Goal: Information Seeking & Learning: Learn about a topic

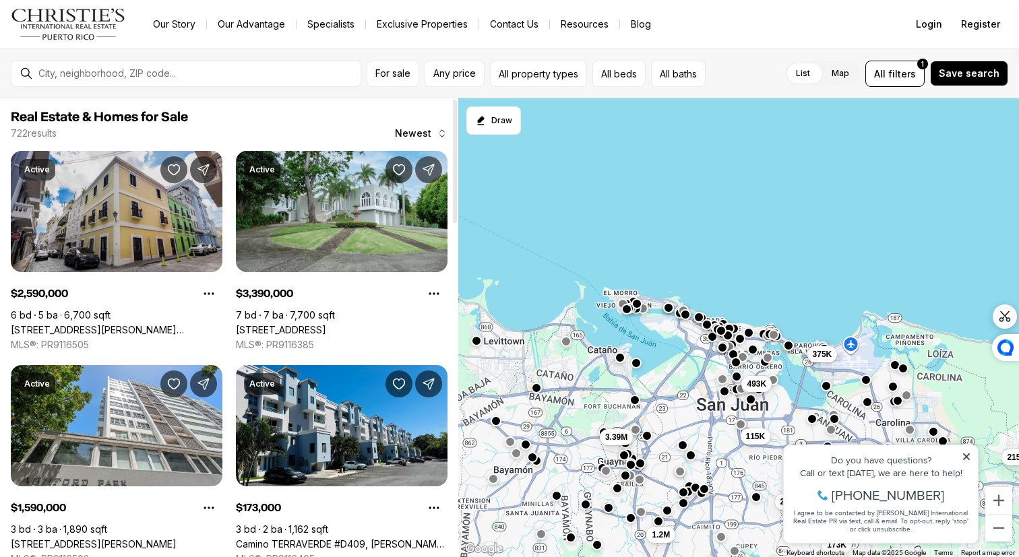
click at [179, 324] on link "152 CALLE LUNA, SAN JUAN PR, 00901" at bounding box center [117, 330] width 212 height 12
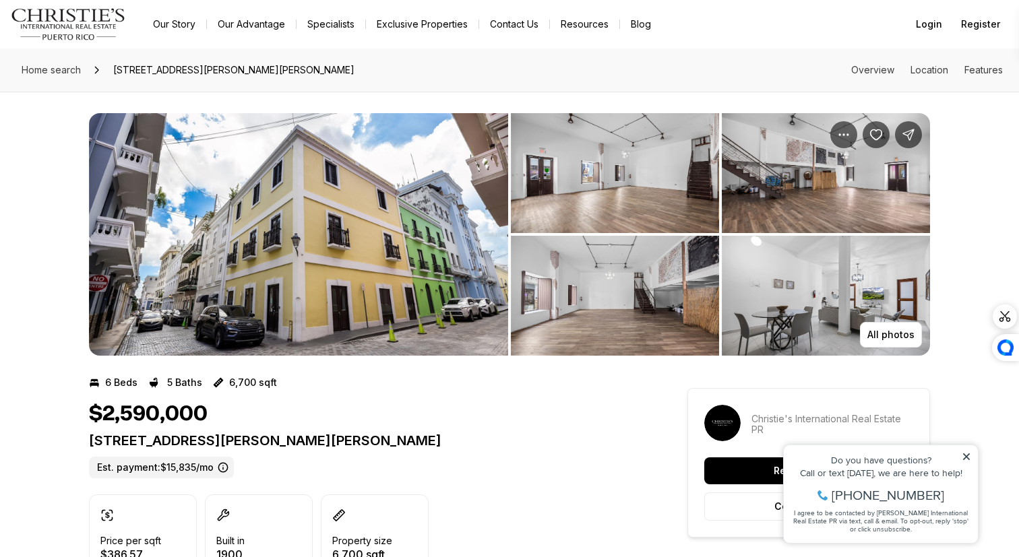
click at [636, 164] on img "View image gallery" at bounding box center [615, 173] width 208 height 120
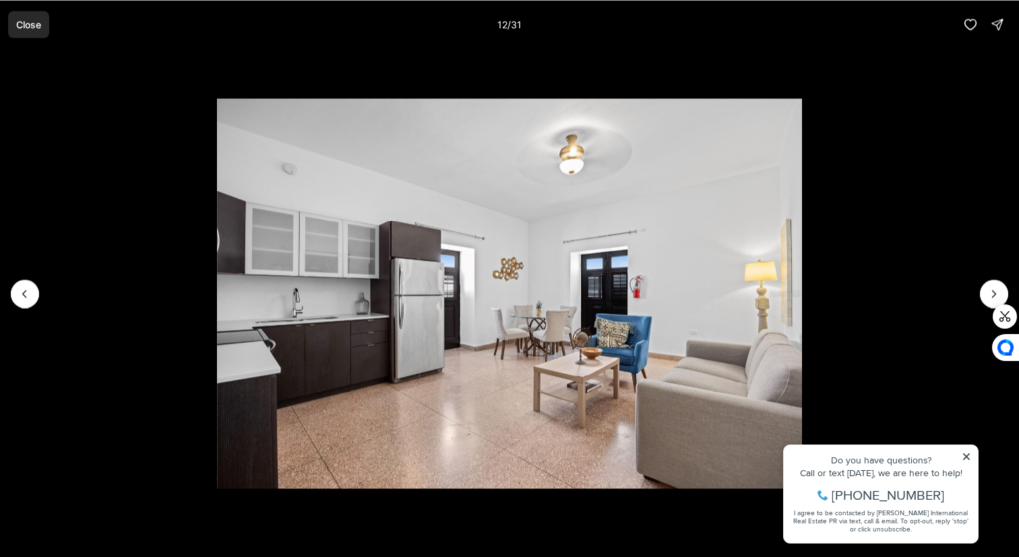
click at [34, 25] on p "Close" at bounding box center [28, 24] width 25 height 11
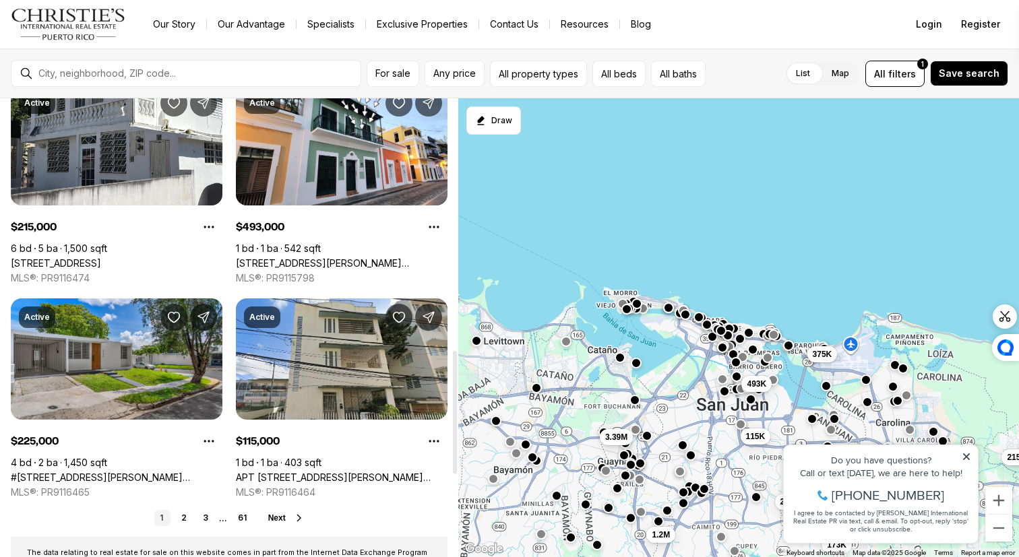
scroll to position [764, 0]
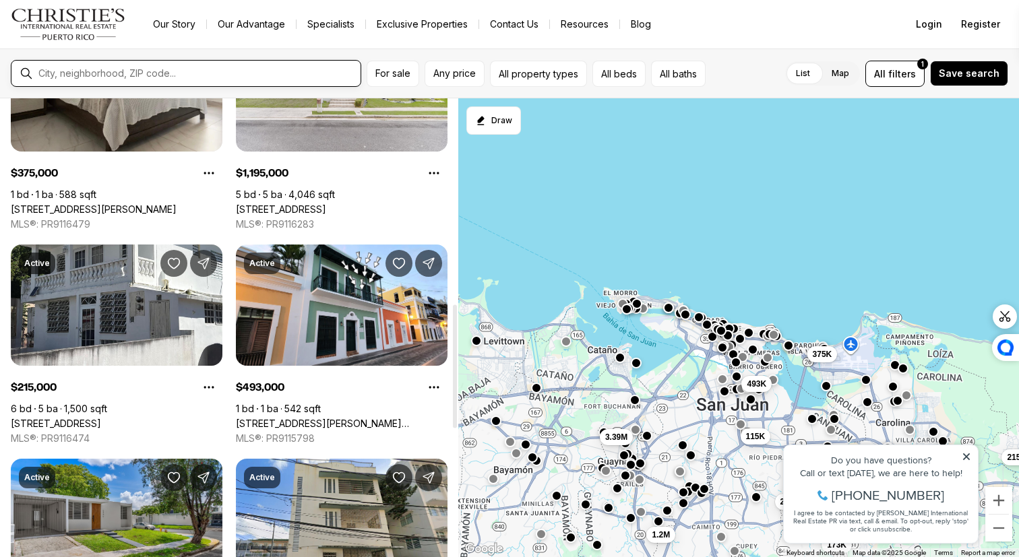
click at [117, 75] on input "text" at bounding box center [196, 73] width 317 height 11
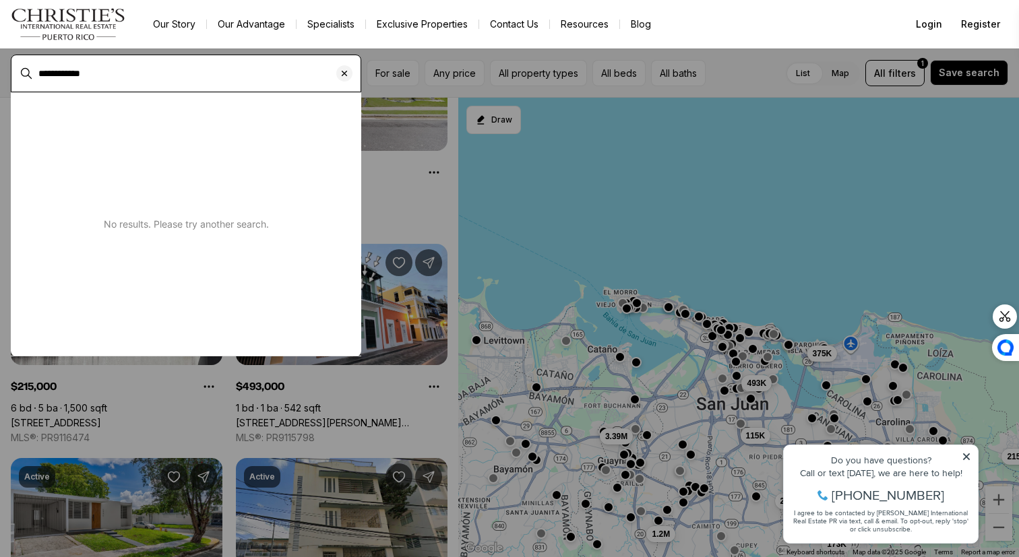
type input "**********"
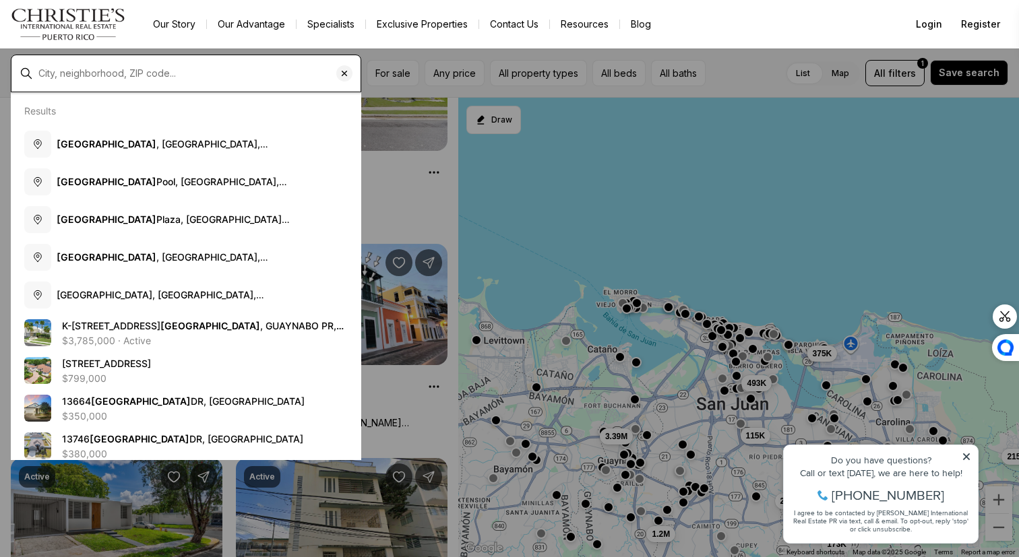
click at [116, 68] on input "text" at bounding box center [196, 73] width 317 height 11
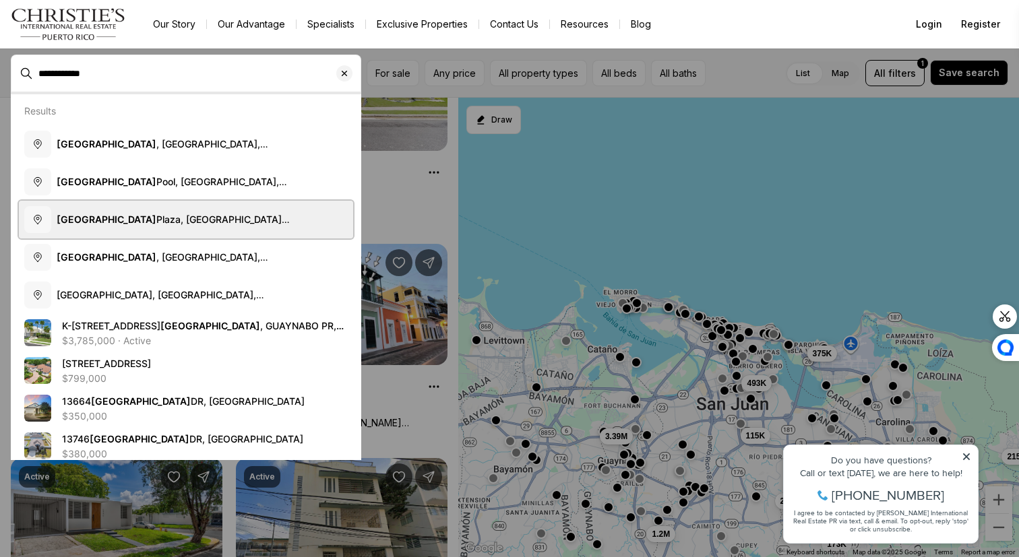
click at [126, 225] on span "Garden Hills Plaza, Avenida Luis Vigoreaux, Guaynabo, Puerto Rico" at bounding box center [202, 219] width 291 height 13
type input "**********"
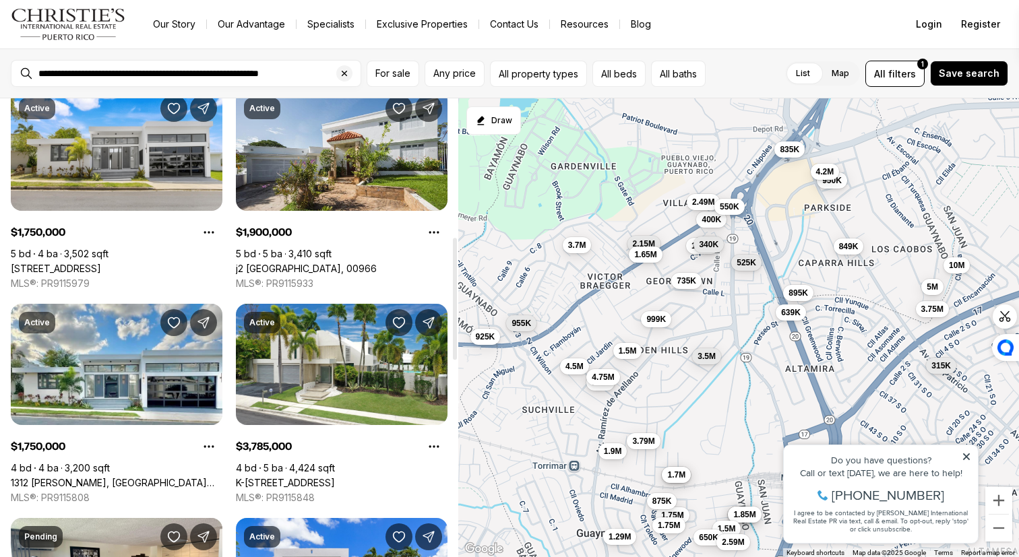
scroll to position [505, 0]
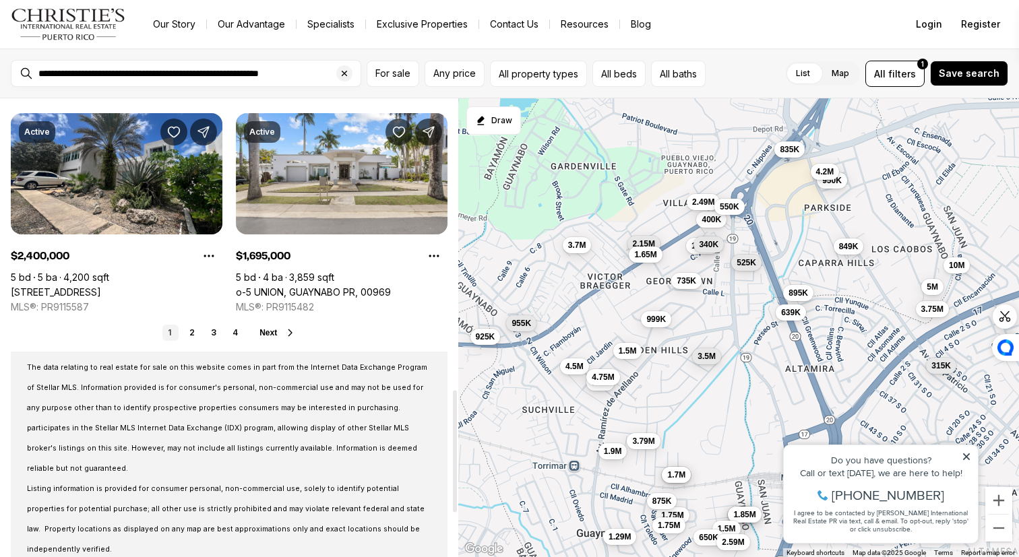
scroll to position [1127, 0]
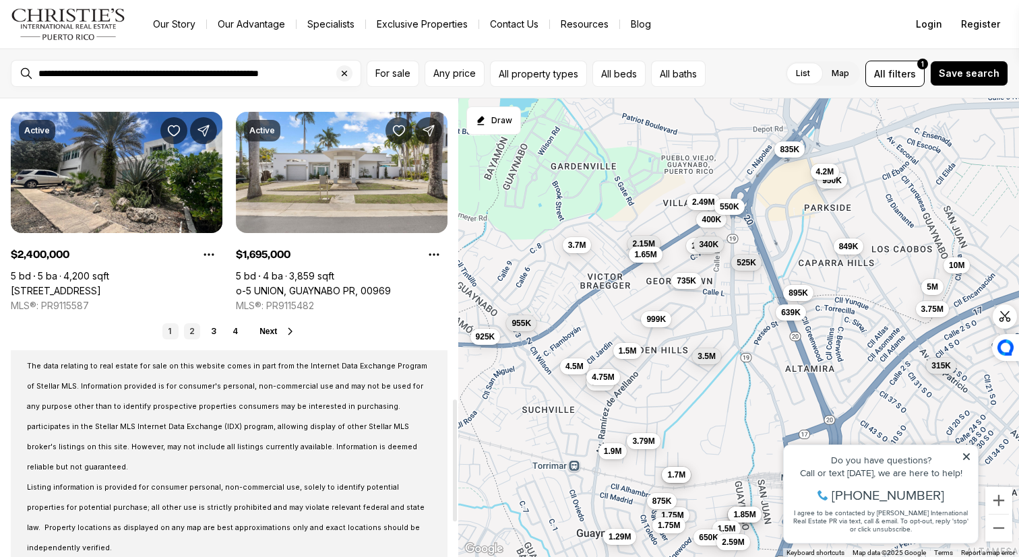
click at [196, 336] on link "2" at bounding box center [192, 332] width 16 height 16
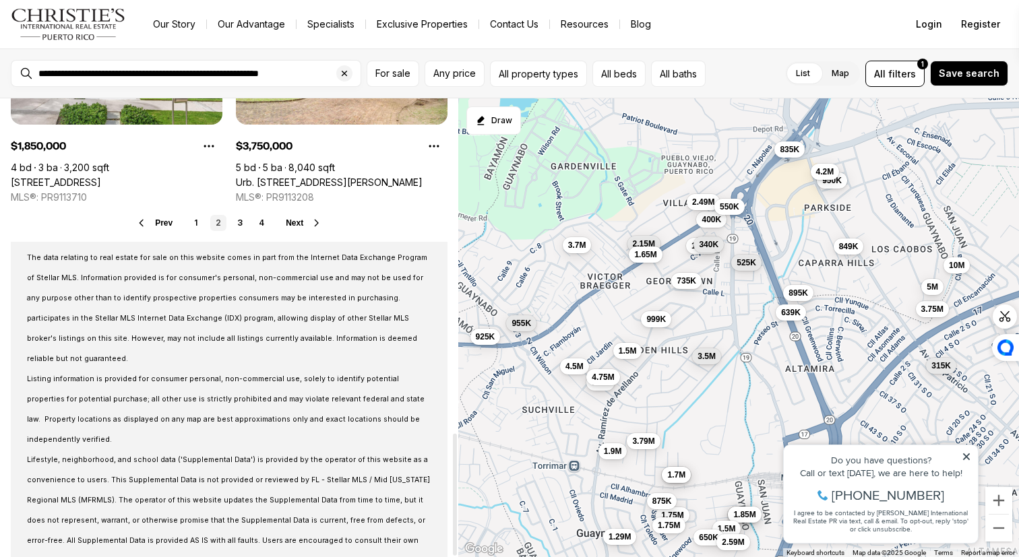
scroll to position [1254, 0]
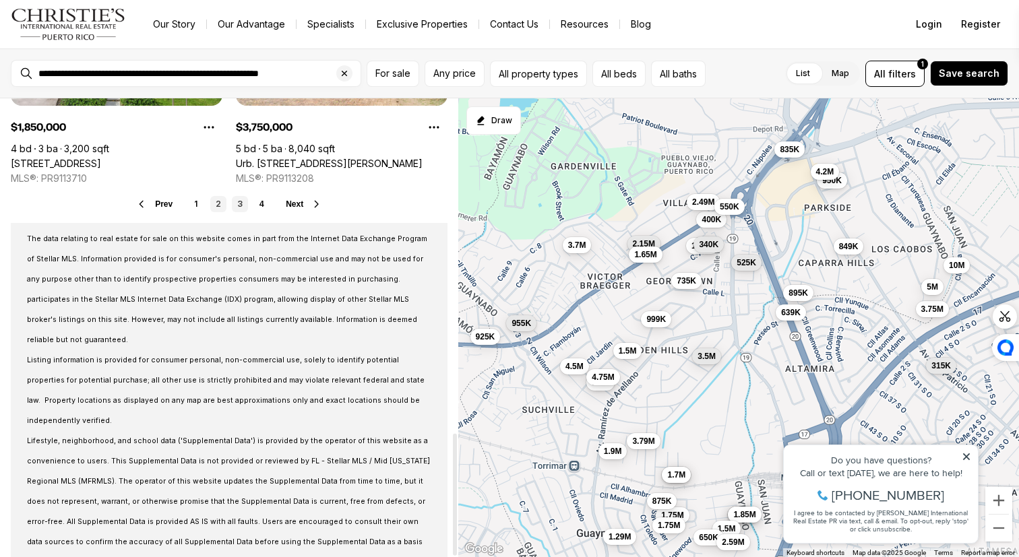
click at [242, 202] on link "3" at bounding box center [240, 204] width 16 height 16
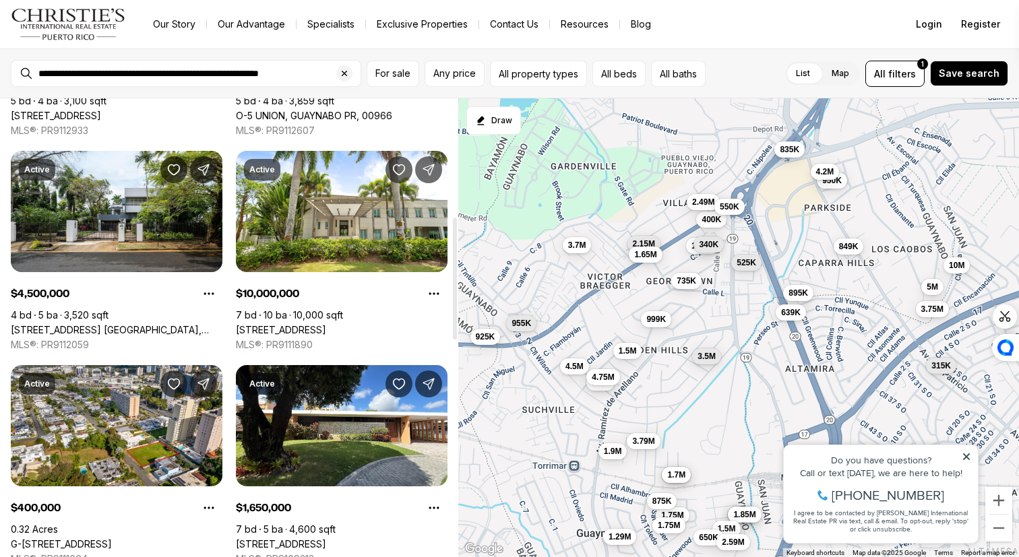
scroll to position [448, 0]
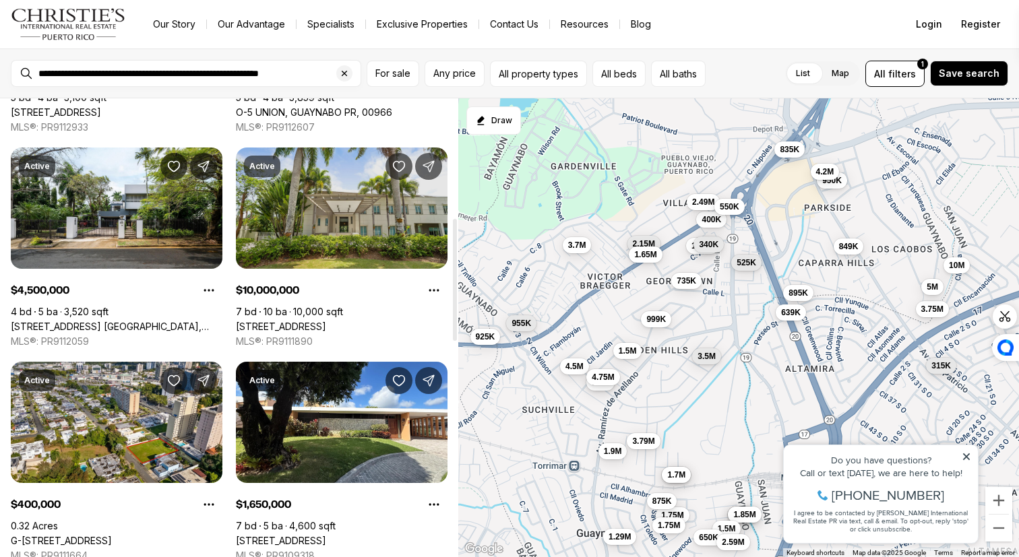
click at [326, 321] on link "[STREET_ADDRESS]" at bounding box center [281, 327] width 90 height 12
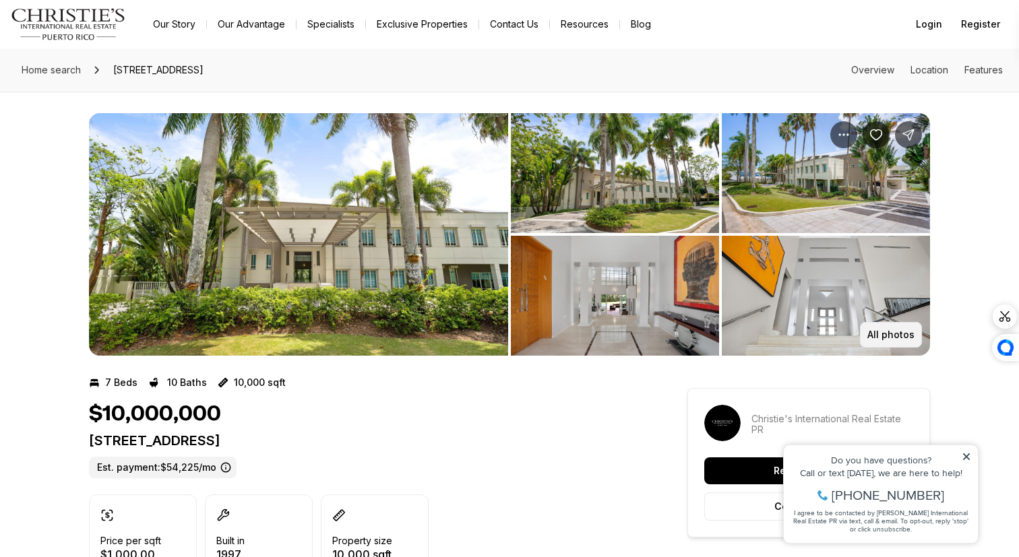
click at [902, 342] on button "All photos" at bounding box center [891, 335] width 62 height 26
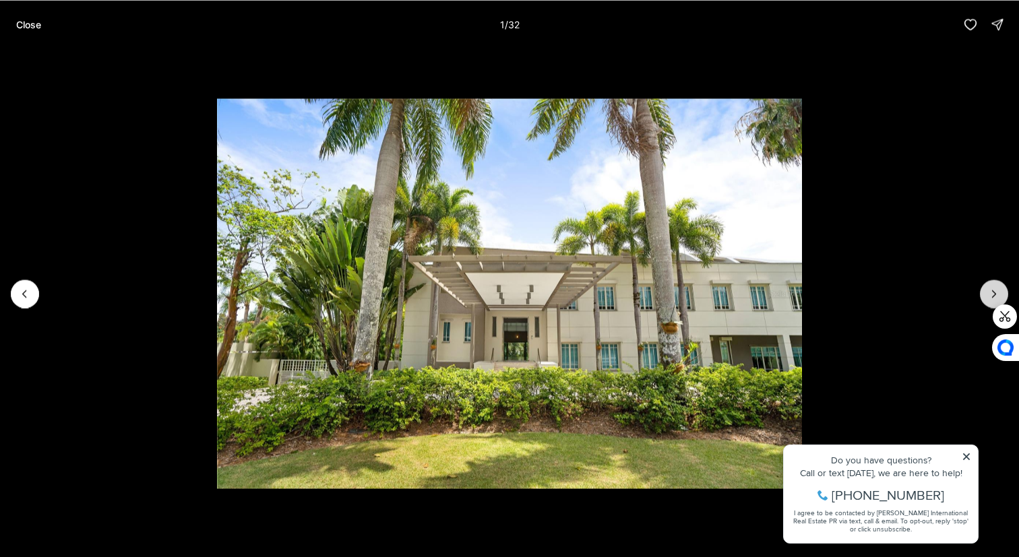
click at [984, 288] on button "Next slide" at bounding box center [994, 294] width 28 height 28
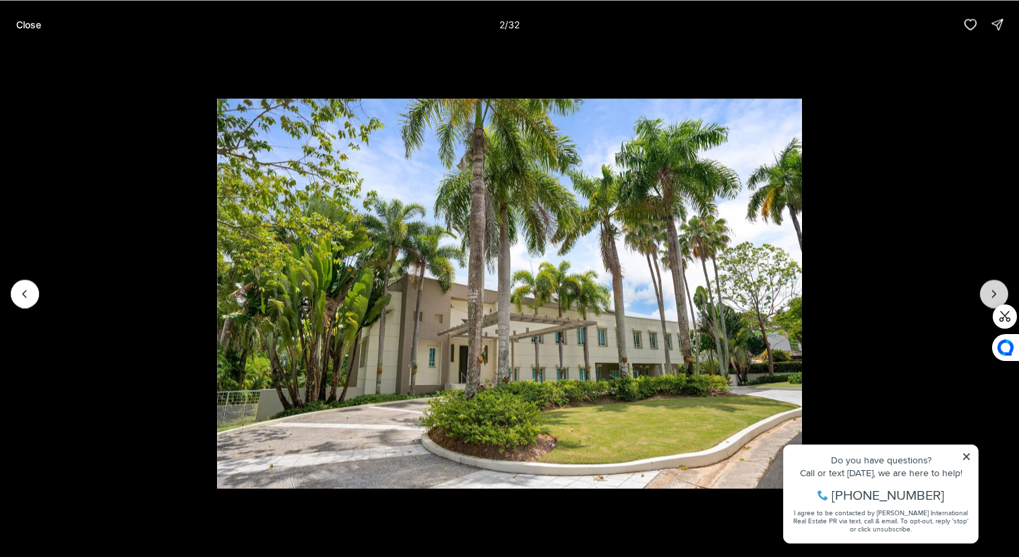
click at [994, 289] on icon "Next slide" at bounding box center [993, 293] width 13 height 13
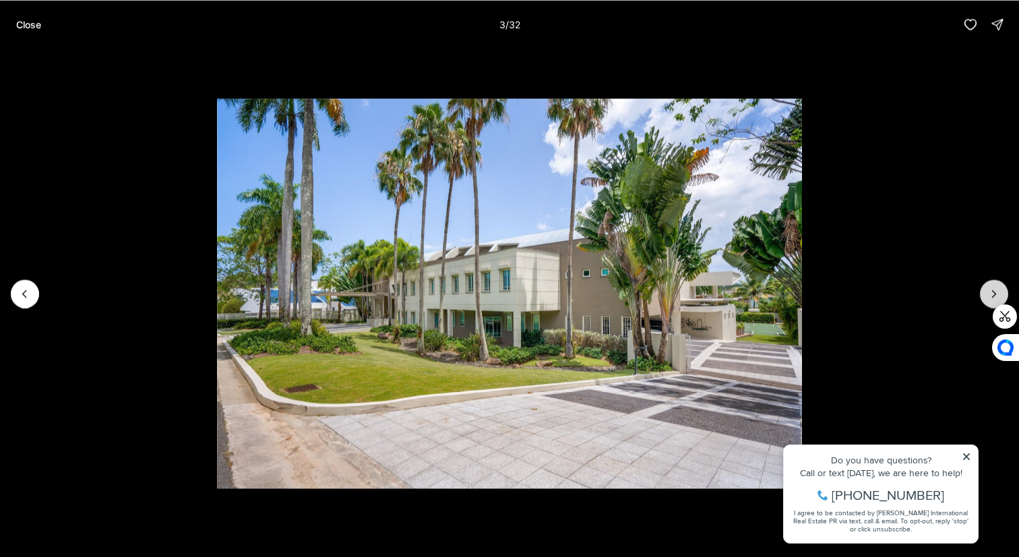
click at [994, 289] on icon "Next slide" at bounding box center [993, 293] width 13 height 13
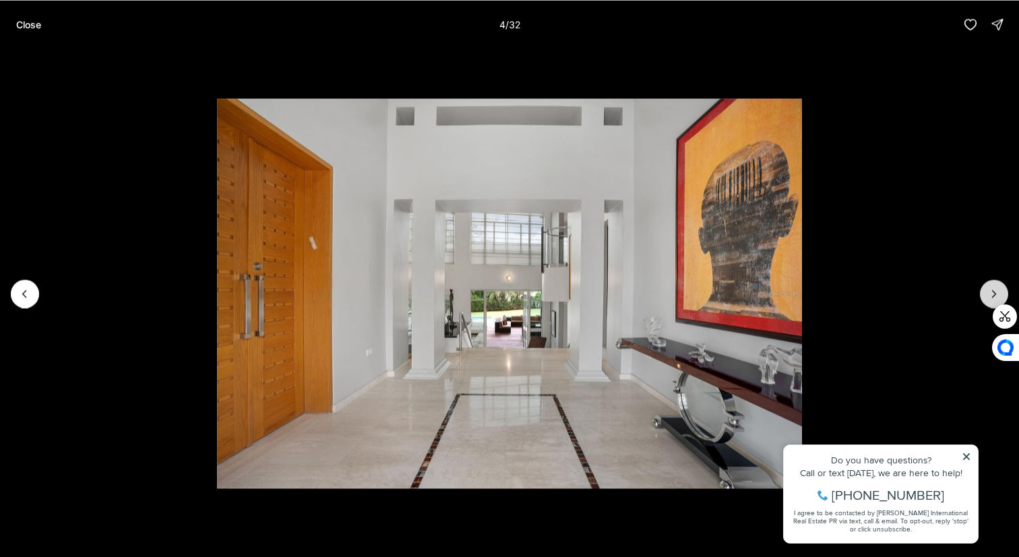
click at [994, 289] on icon "Next slide" at bounding box center [993, 293] width 13 height 13
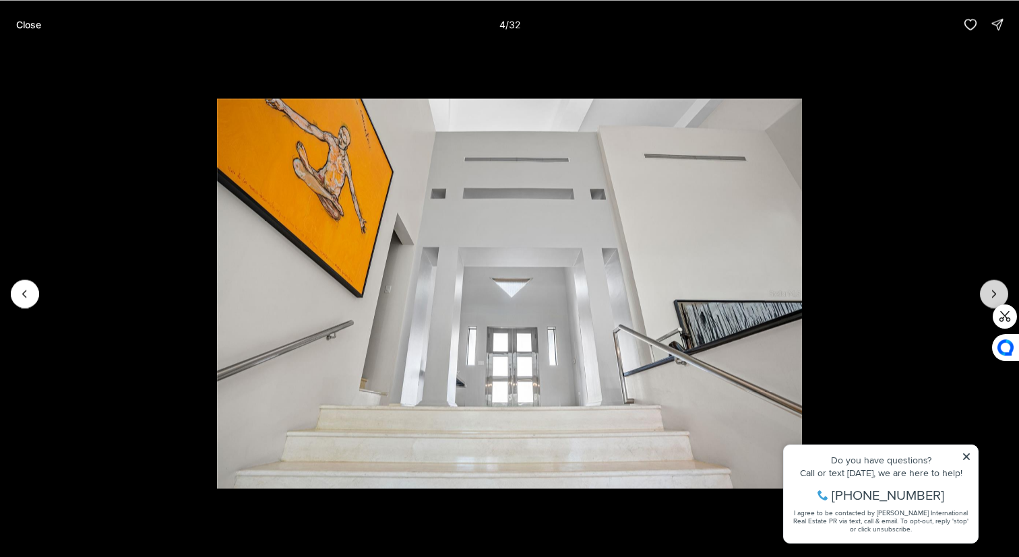
click at [994, 289] on icon "Next slide" at bounding box center [993, 293] width 13 height 13
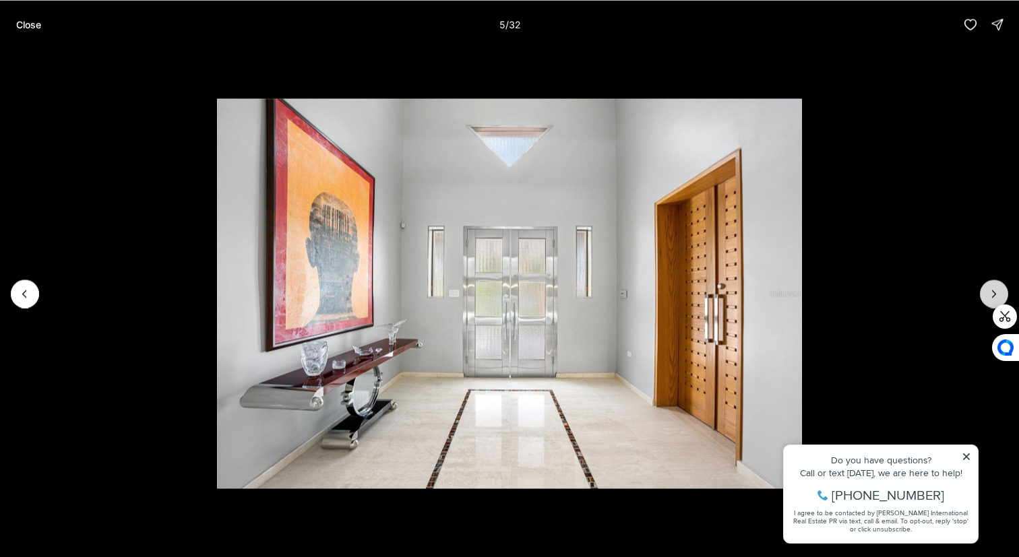
click at [994, 289] on icon "Next slide" at bounding box center [993, 293] width 13 height 13
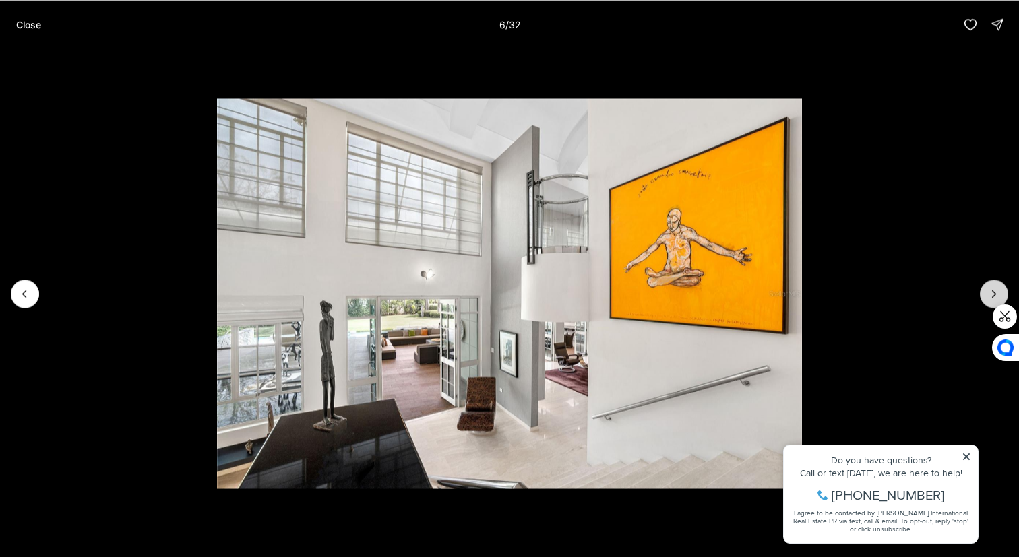
click at [994, 289] on icon "Next slide" at bounding box center [993, 293] width 13 height 13
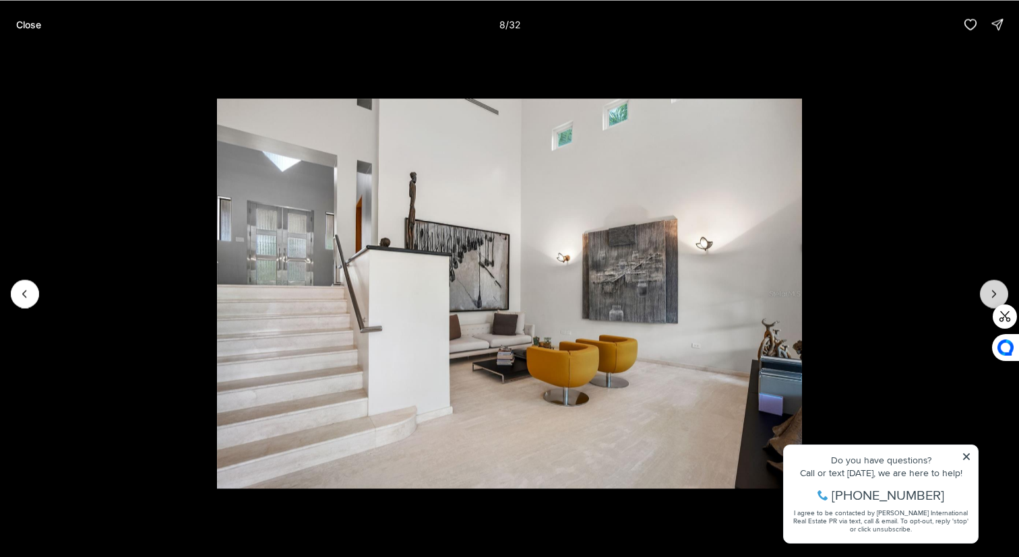
click at [994, 289] on icon "Next slide" at bounding box center [993, 293] width 13 height 13
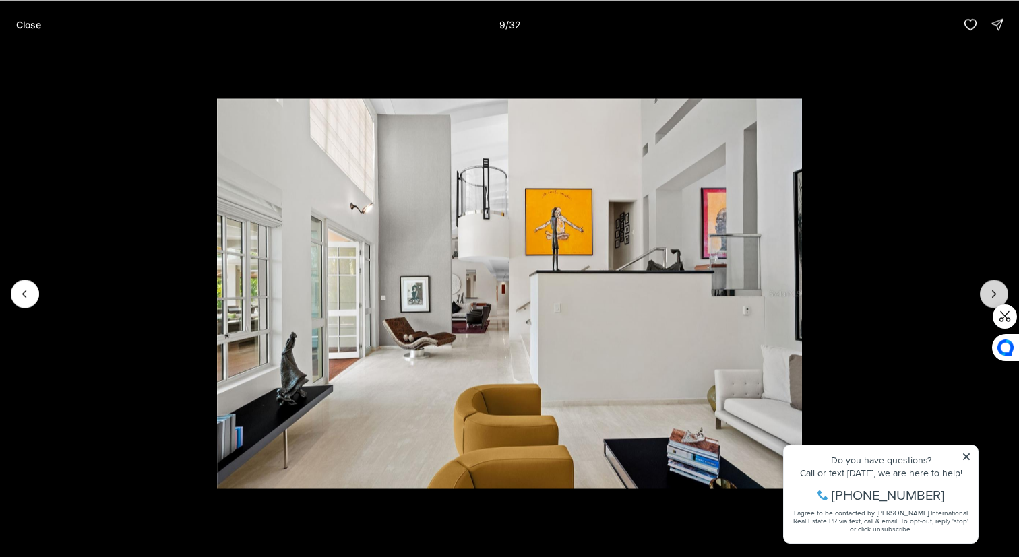
click at [994, 289] on icon "Next slide" at bounding box center [993, 293] width 13 height 13
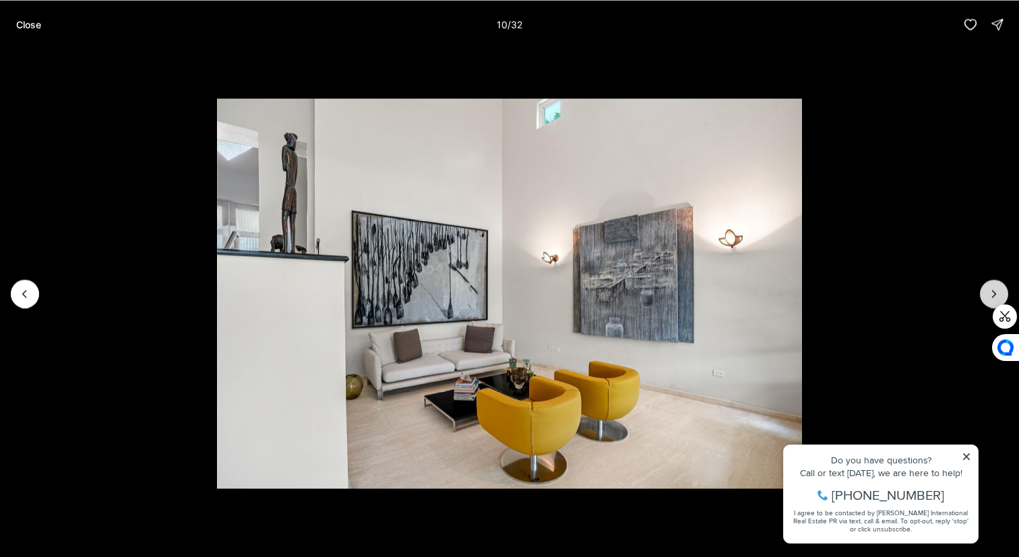
click at [994, 289] on icon "Next slide" at bounding box center [993, 293] width 13 height 13
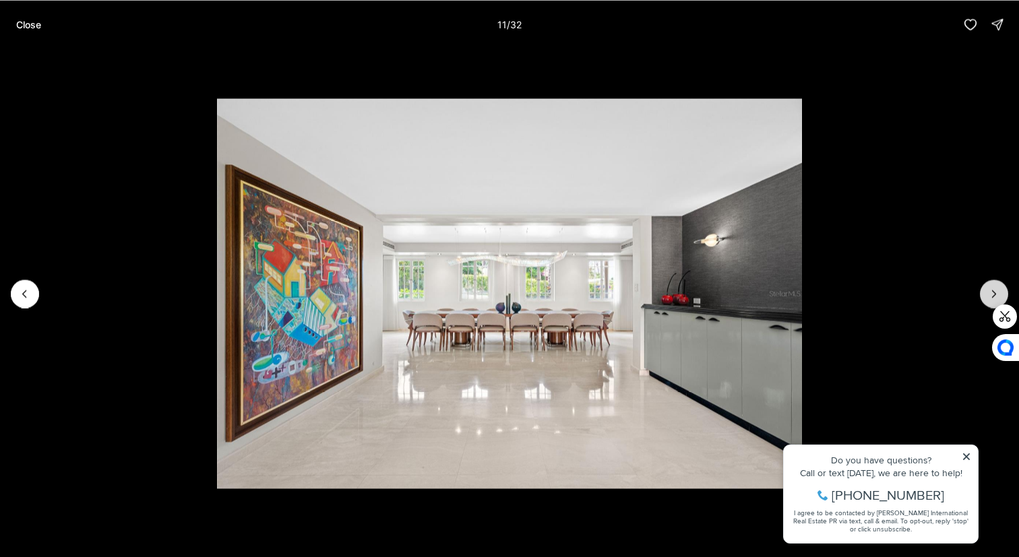
click at [994, 289] on icon "Next slide" at bounding box center [993, 293] width 13 height 13
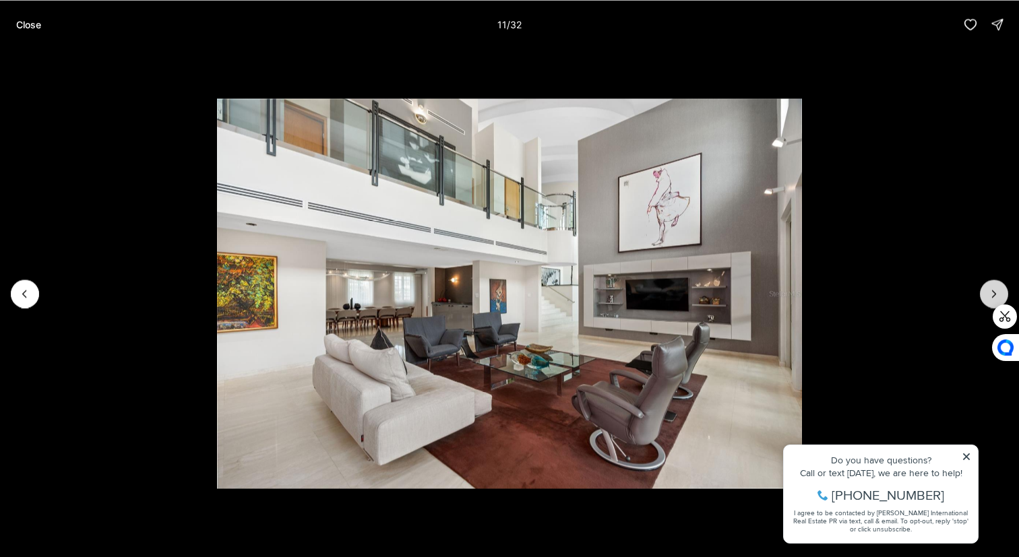
click at [994, 289] on icon "Next slide" at bounding box center [993, 293] width 13 height 13
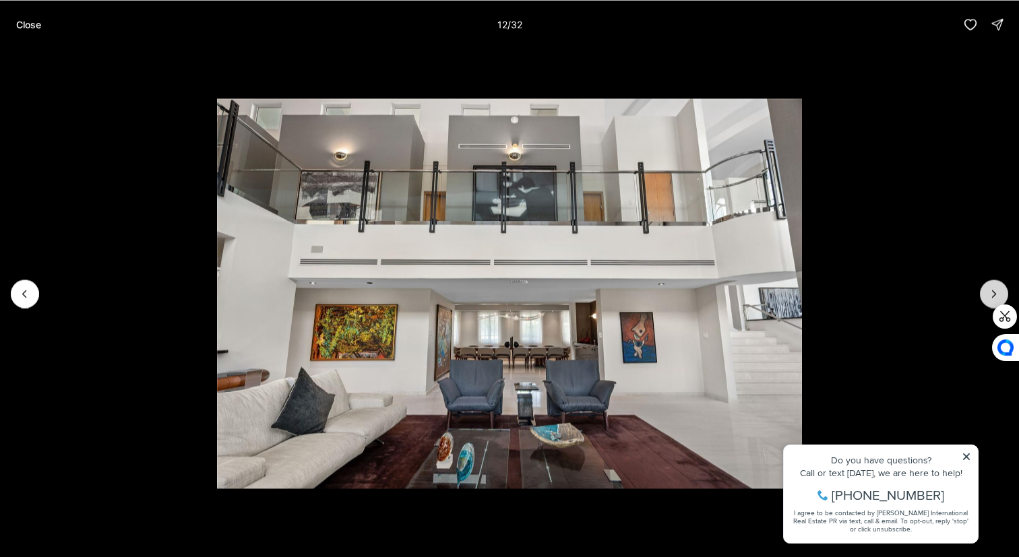
click at [994, 289] on icon "Next slide" at bounding box center [993, 293] width 13 height 13
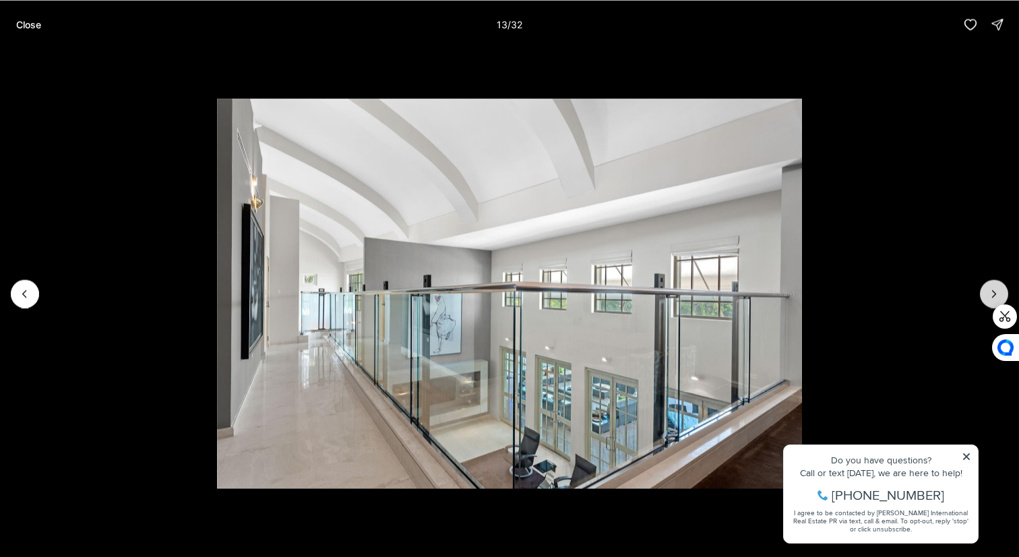
click at [994, 289] on icon "Next slide" at bounding box center [993, 293] width 13 height 13
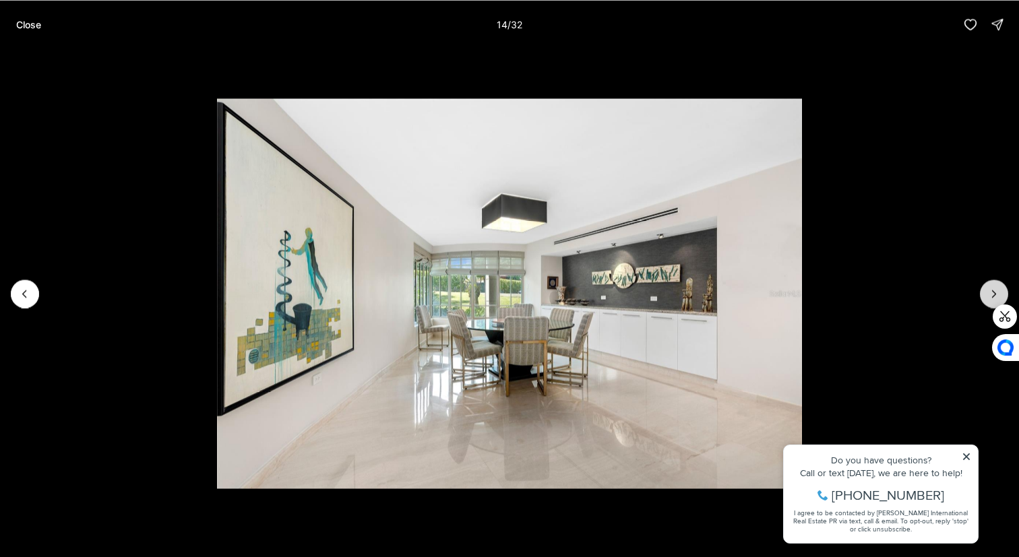
click at [994, 289] on icon "Next slide" at bounding box center [993, 293] width 13 height 13
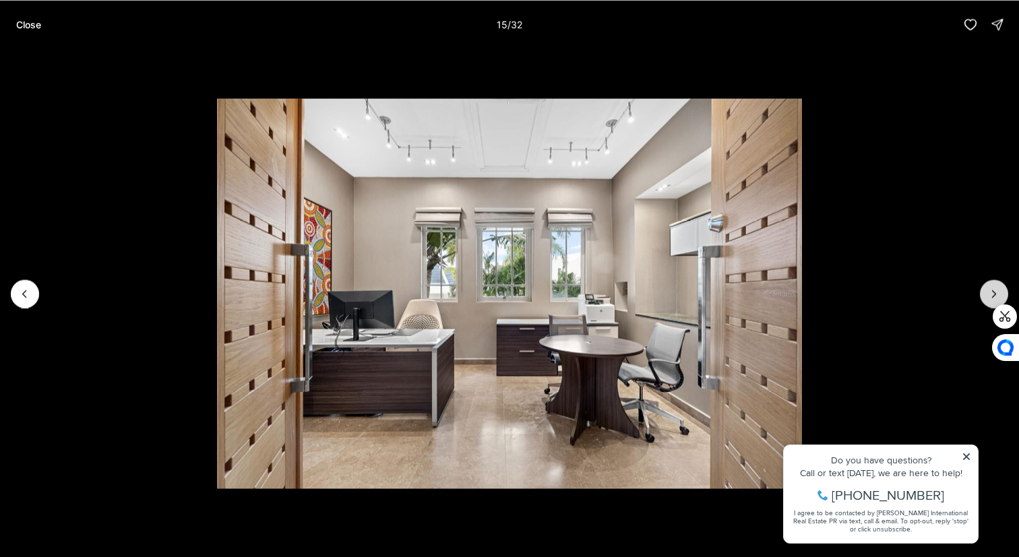
click at [994, 289] on icon "Next slide" at bounding box center [993, 293] width 13 height 13
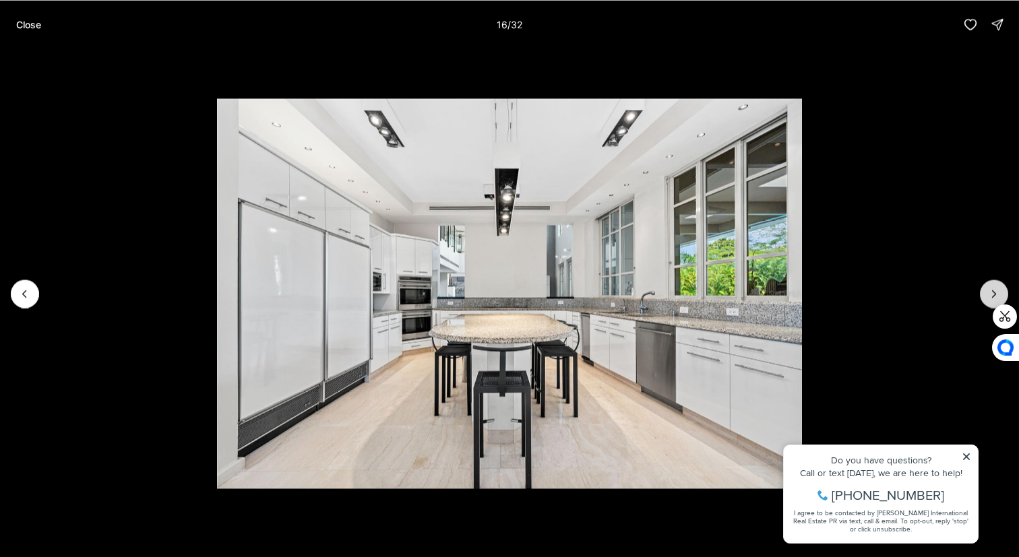
click at [994, 289] on icon "Next slide" at bounding box center [993, 293] width 13 height 13
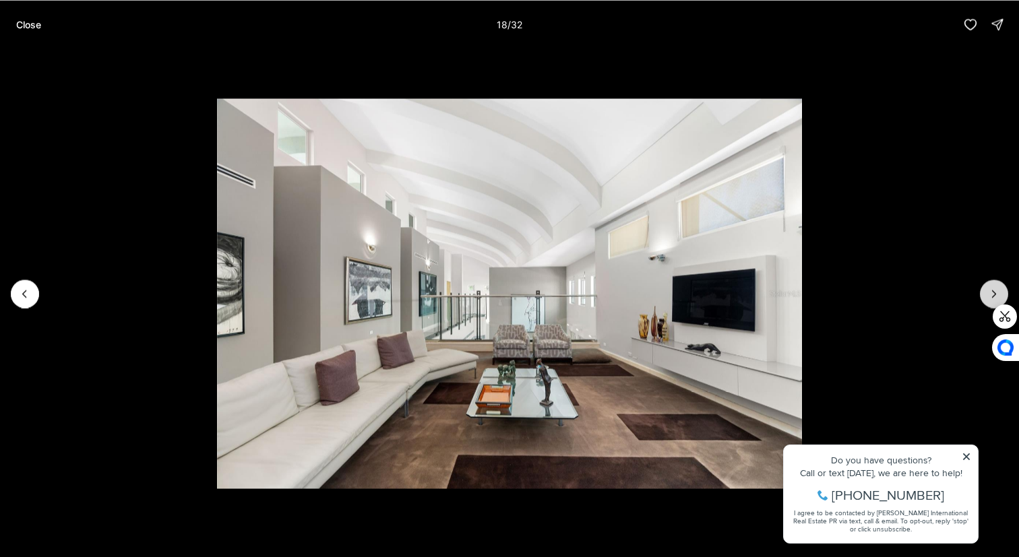
click at [994, 289] on icon "Next slide" at bounding box center [993, 293] width 13 height 13
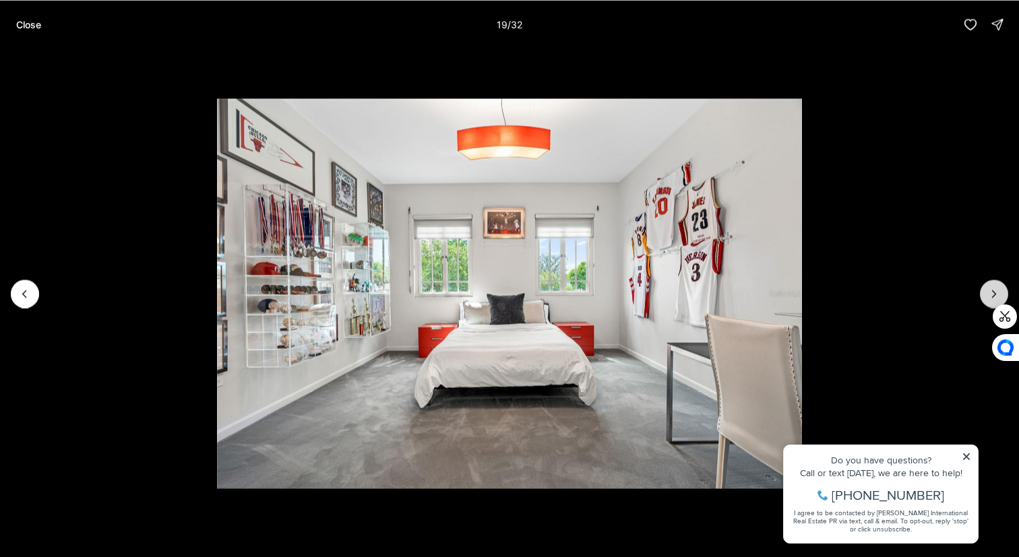
click at [994, 289] on icon "Next slide" at bounding box center [993, 293] width 13 height 13
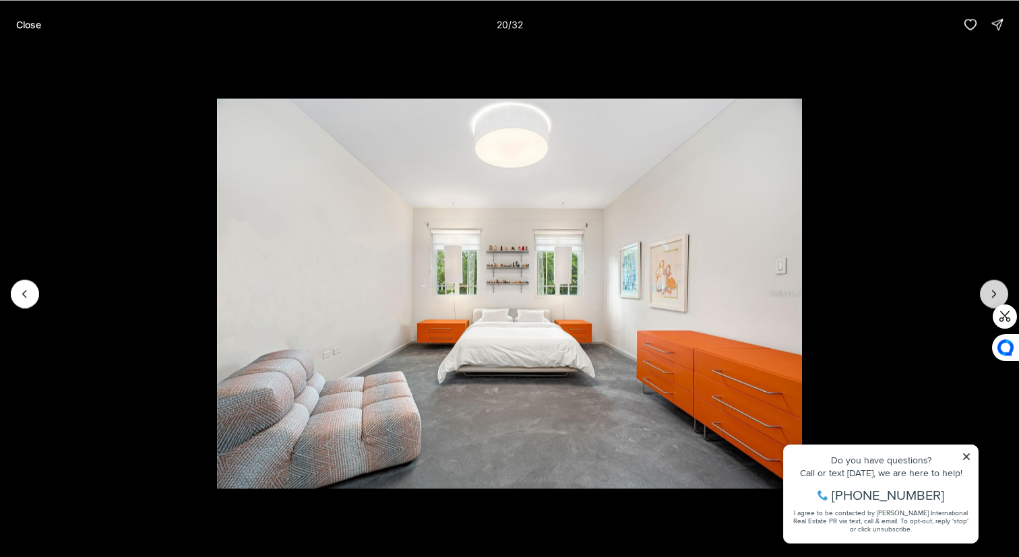
click at [994, 289] on icon "Next slide" at bounding box center [993, 293] width 13 height 13
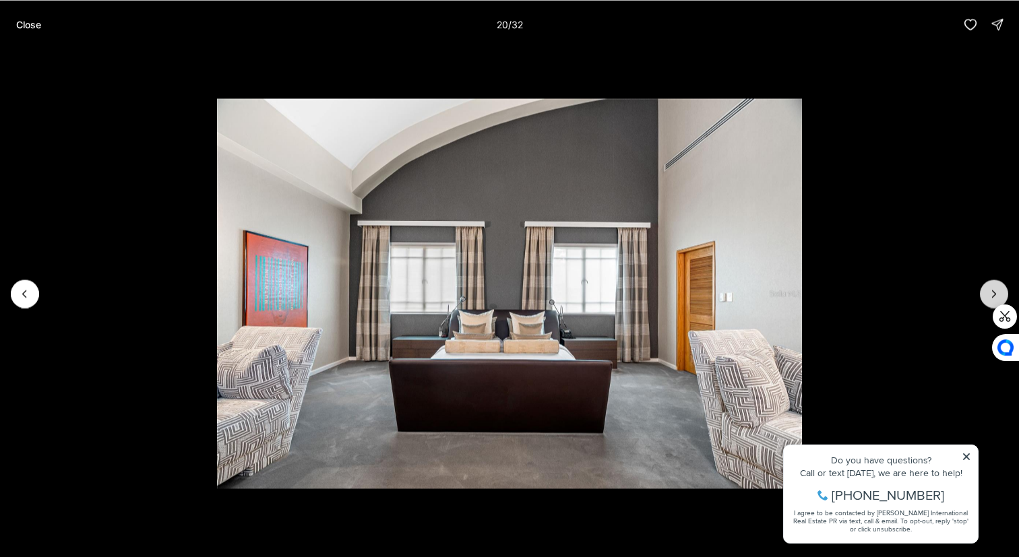
click at [994, 289] on icon "Next slide" at bounding box center [993, 293] width 13 height 13
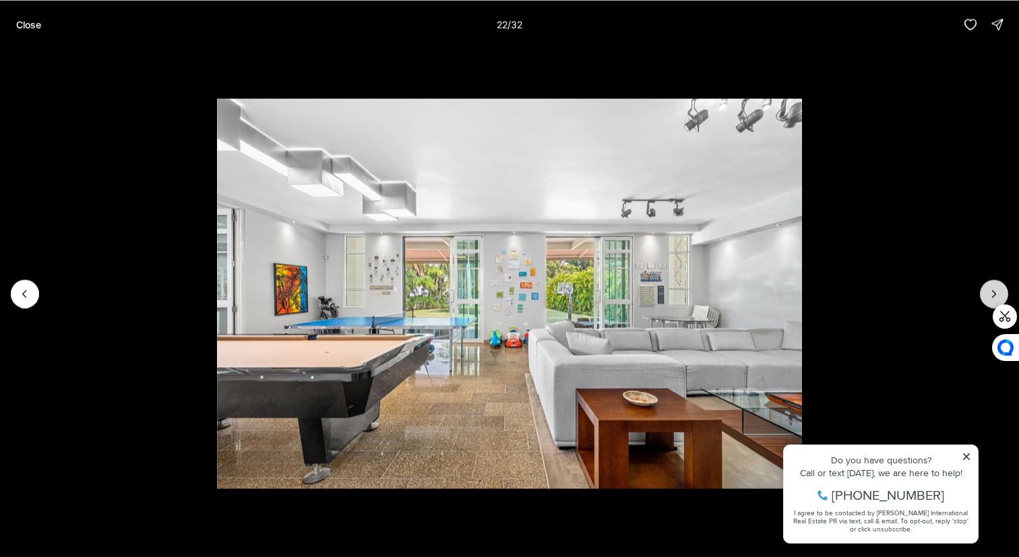
click at [994, 289] on icon "Next slide" at bounding box center [993, 293] width 13 height 13
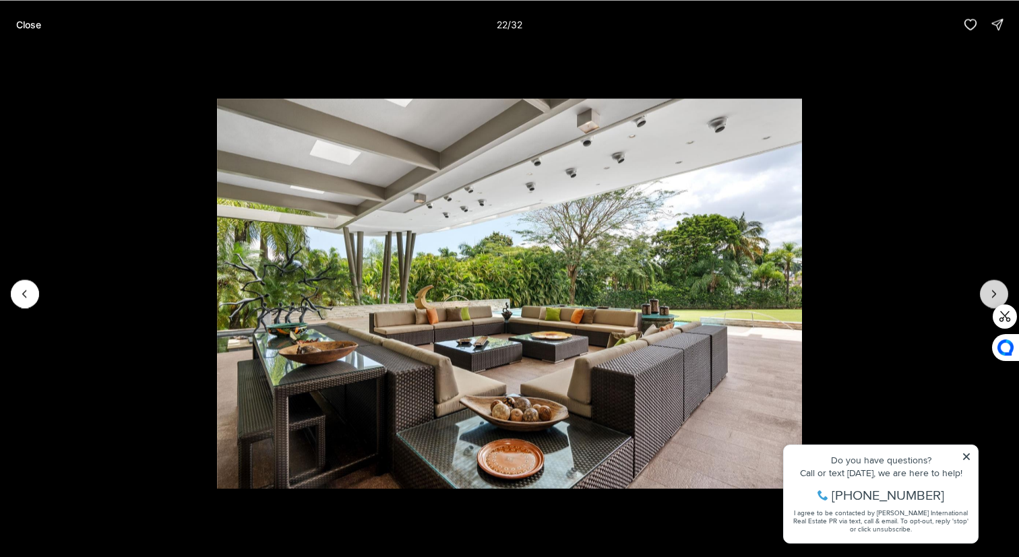
click at [994, 289] on icon "Next slide" at bounding box center [993, 293] width 13 height 13
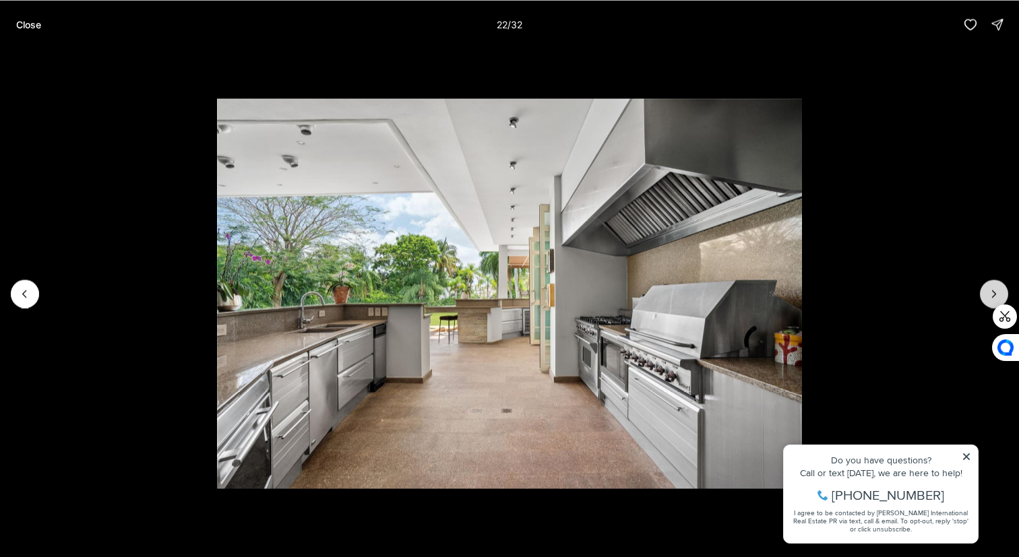
click at [994, 289] on icon "Next slide" at bounding box center [993, 293] width 13 height 13
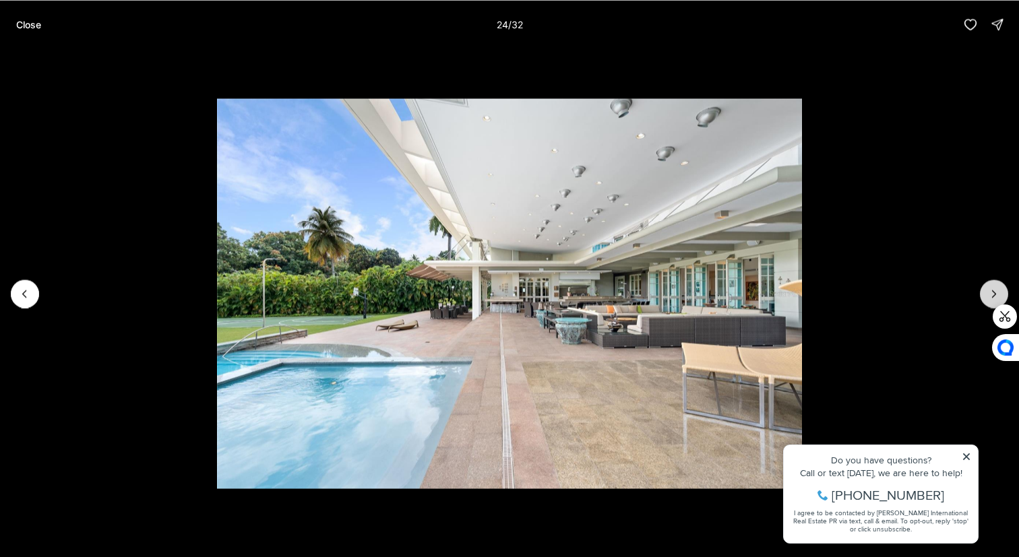
click at [994, 289] on icon "Next slide" at bounding box center [993, 293] width 13 height 13
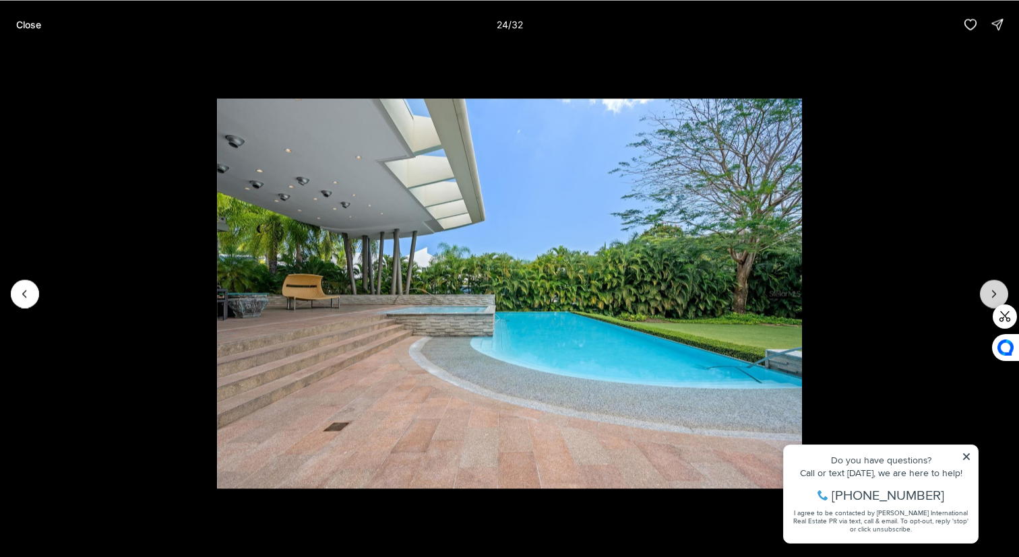
click at [994, 289] on icon "Next slide" at bounding box center [993, 293] width 13 height 13
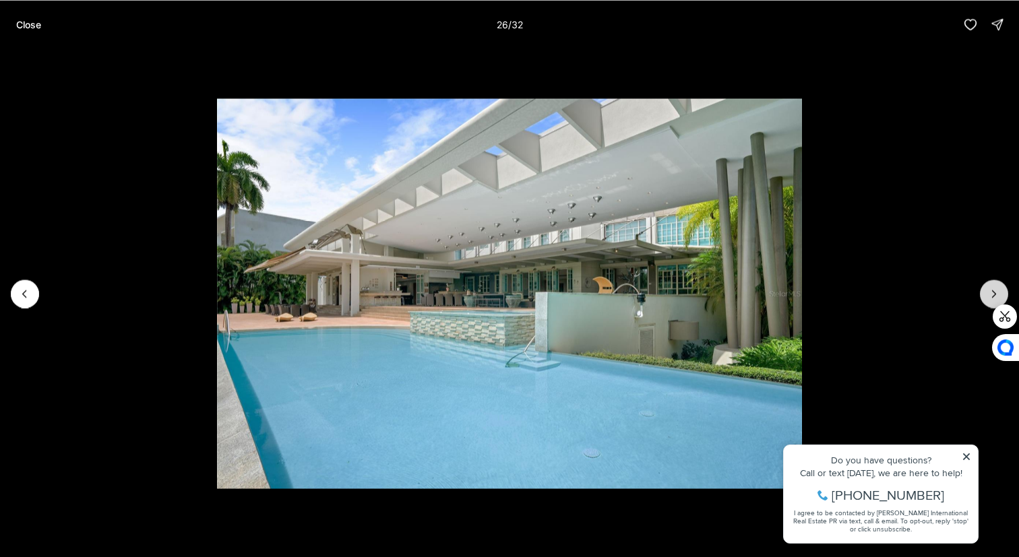
click at [994, 289] on icon "Next slide" at bounding box center [993, 293] width 13 height 13
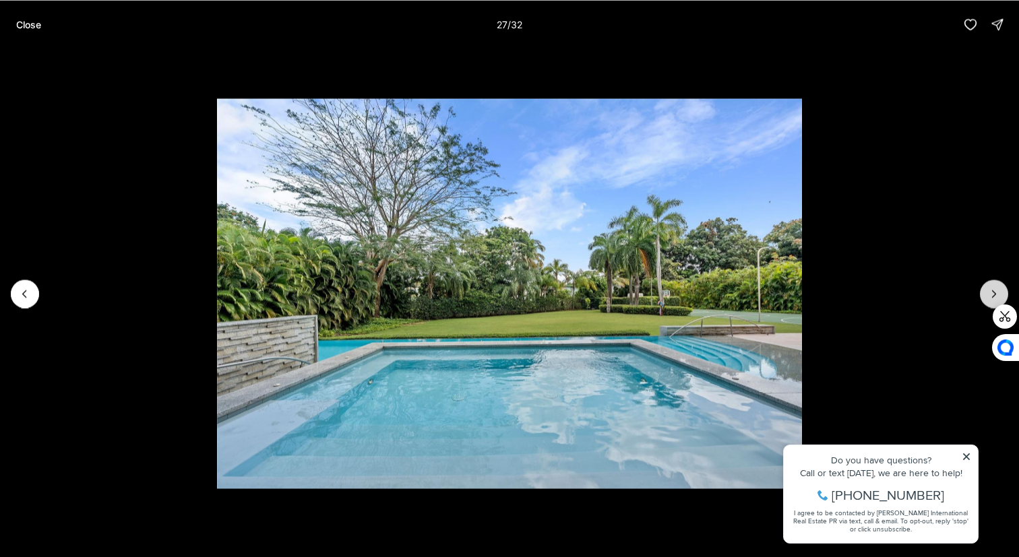
click at [994, 289] on icon "Next slide" at bounding box center [993, 293] width 13 height 13
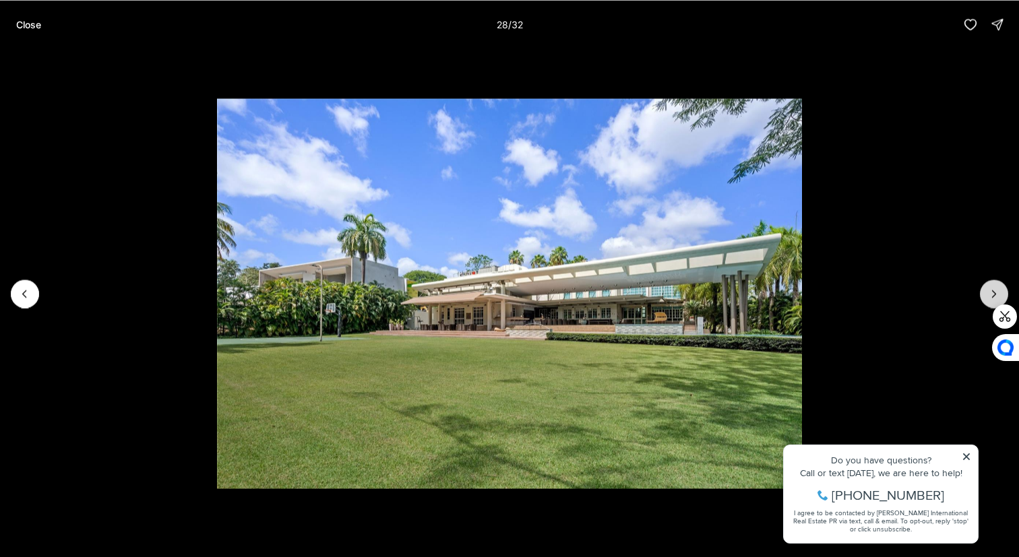
click at [994, 289] on icon "Next slide" at bounding box center [993, 293] width 13 height 13
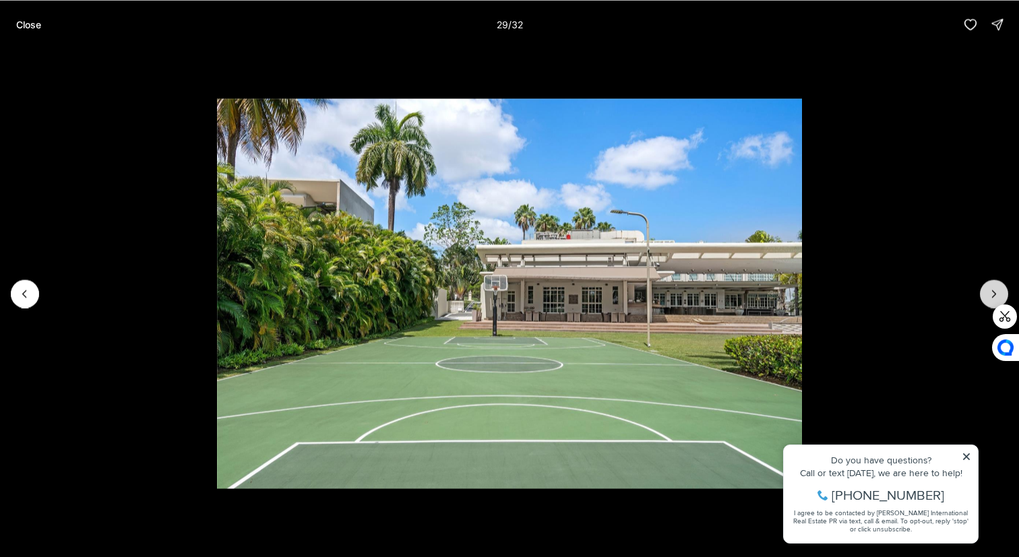
click at [994, 289] on icon "Next slide" at bounding box center [993, 293] width 13 height 13
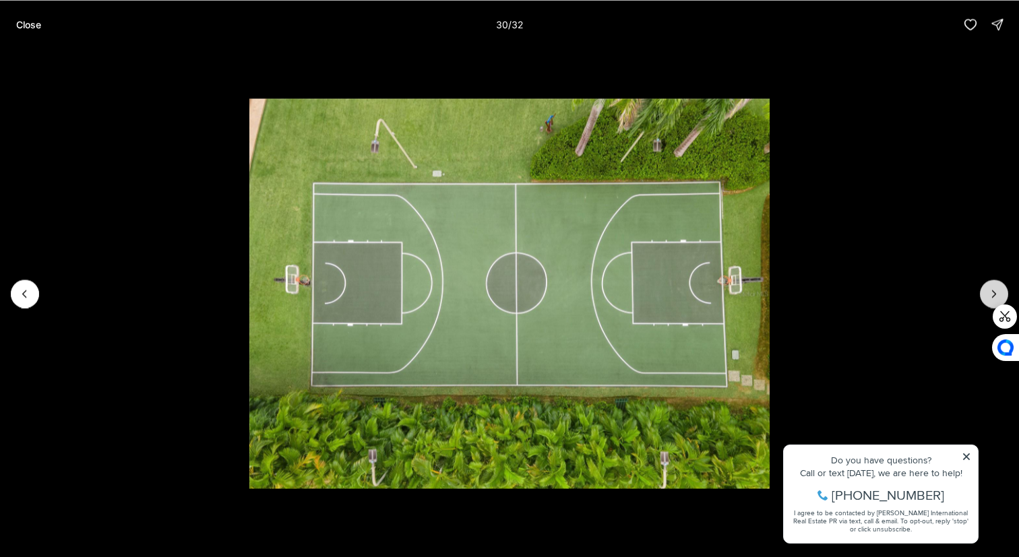
click at [994, 289] on icon "Next slide" at bounding box center [993, 293] width 13 height 13
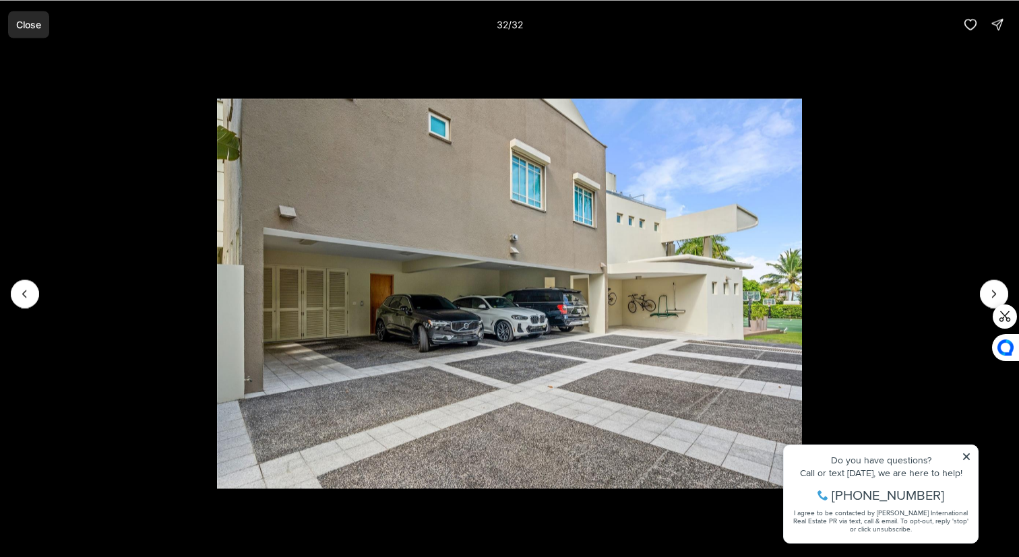
click at [34, 20] on p "Close" at bounding box center [28, 24] width 25 height 11
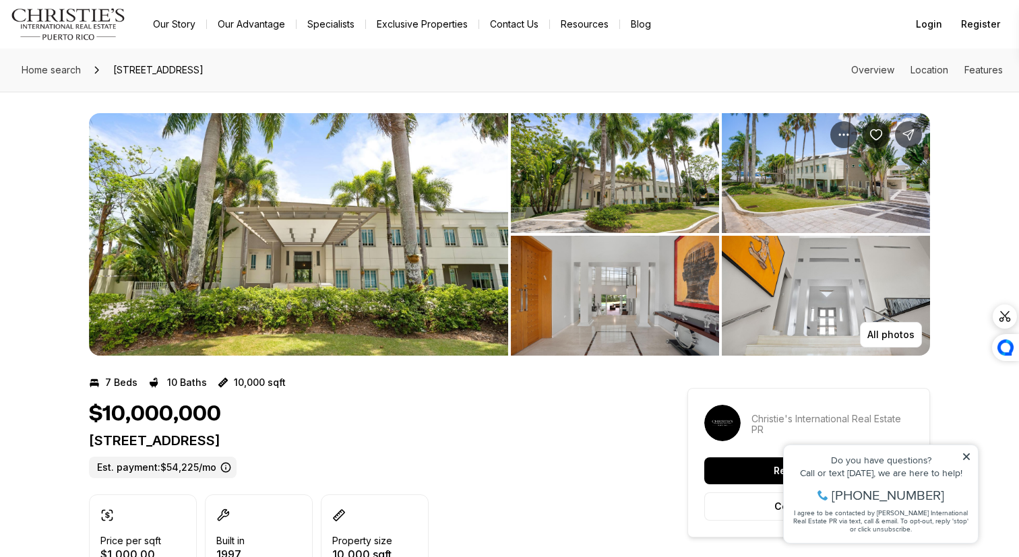
click at [260, 274] on img "View image gallery" at bounding box center [298, 234] width 419 height 243
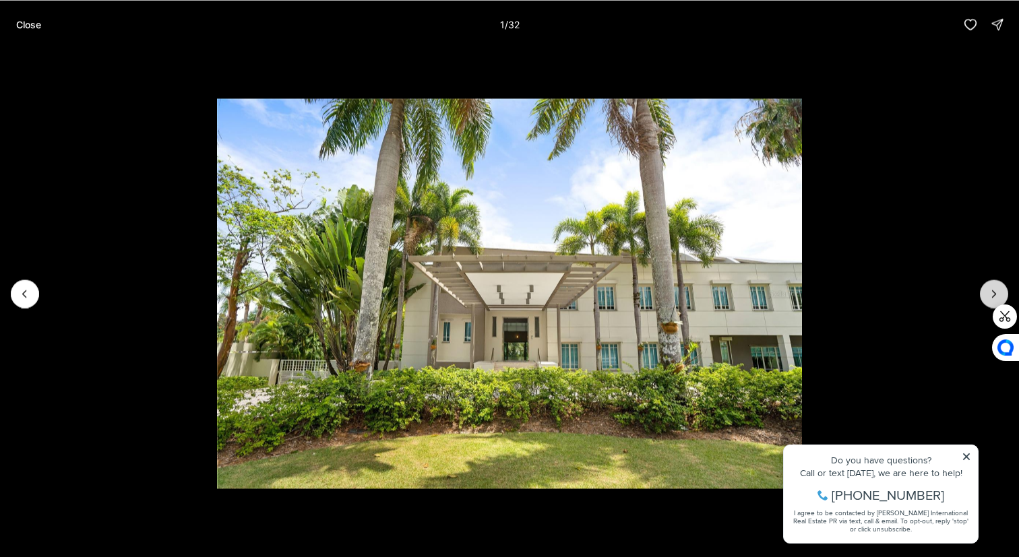
click at [991, 284] on button "Next slide" at bounding box center [994, 294] width 28 height 28
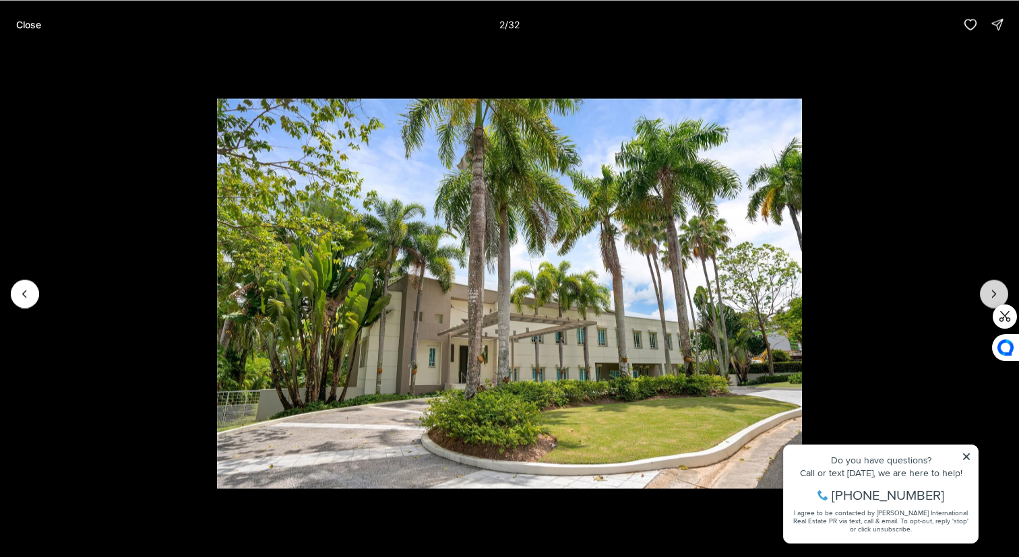
click at [992, 284] on button "Next slide" at bounding box center [994, 294] width 28 height 28
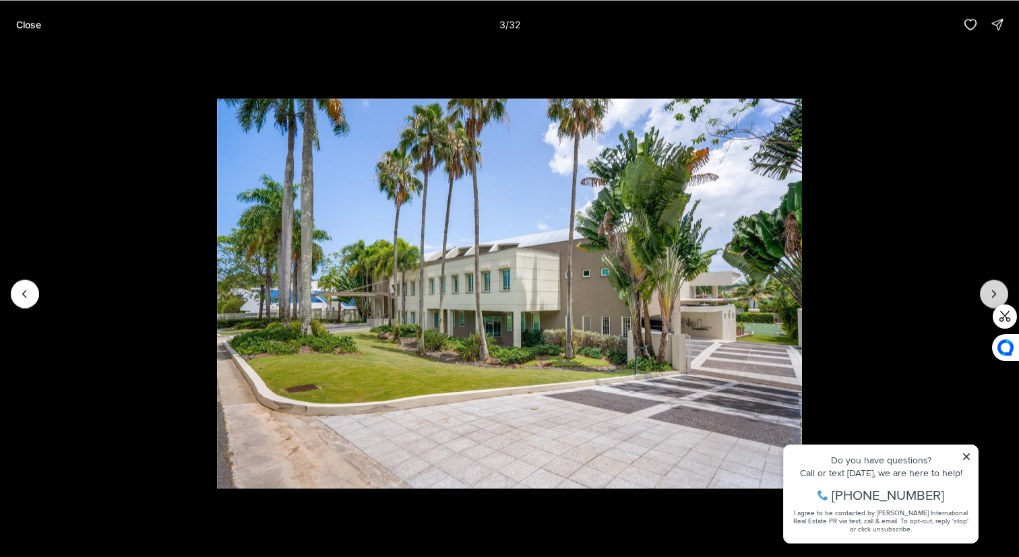
click at [983, 293] on button "Next slide" at bounding box center [994, 294] width 28 height 28
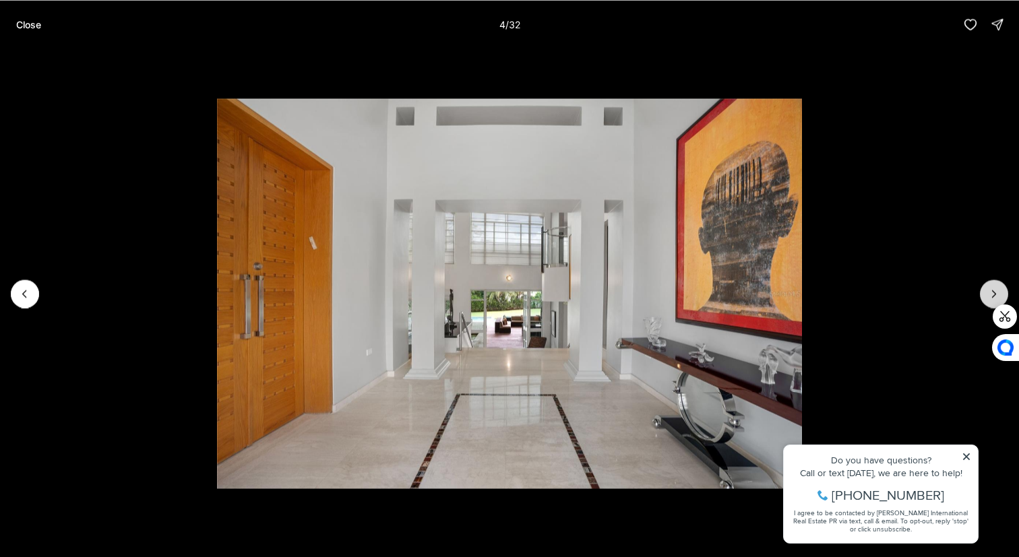
click at [985, 294] on button "Next slide" at bounding box center [994, 294] width 28 height 28
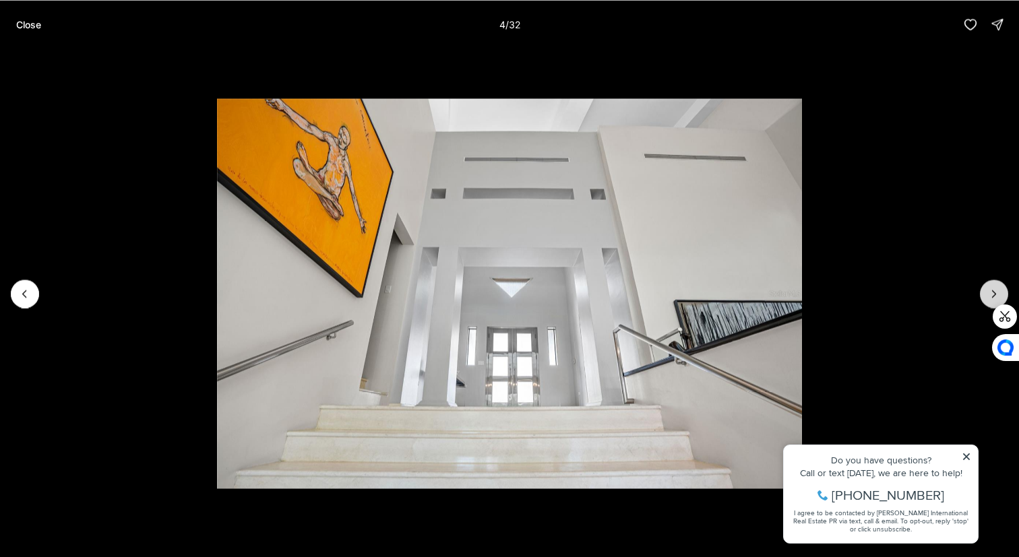
click at [985, 294] on button "Next slide" at bounding box center [994, 294] width 28 height 28
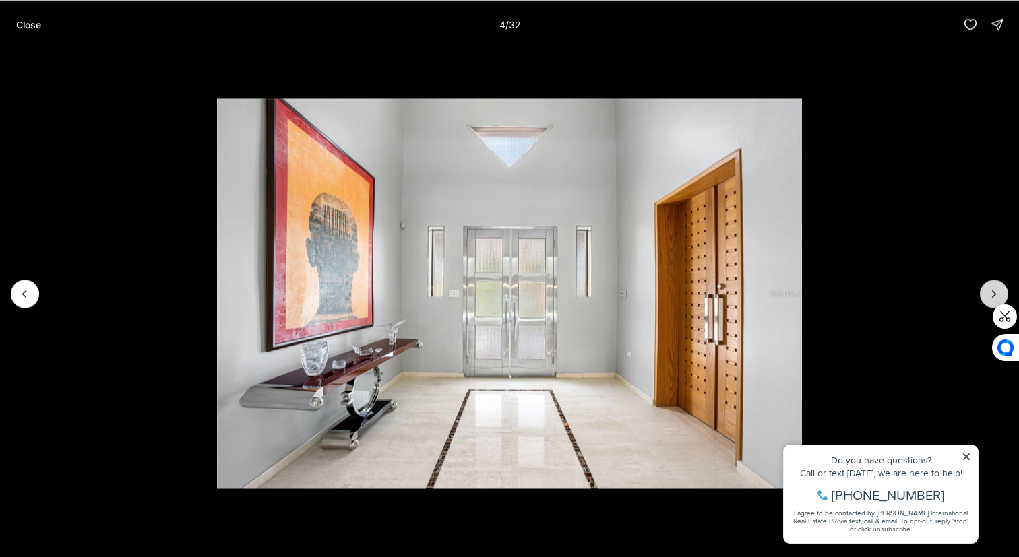
click at [985, 294] on button "Next slide" at bounding box center [994, 294] width 28 height 28
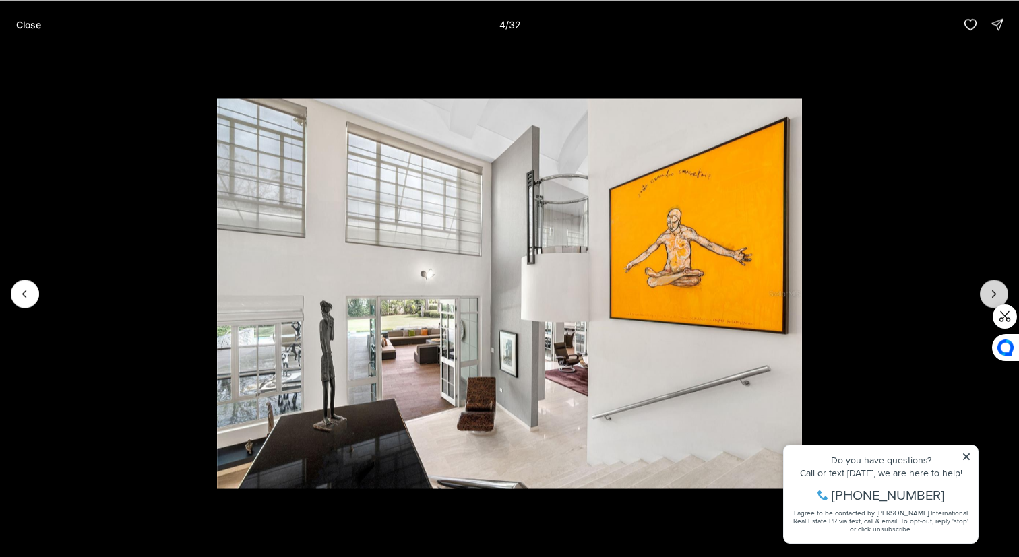
click at [985, 294] on button "Next slide" at bounding box center [994, 294] width 28 height 28
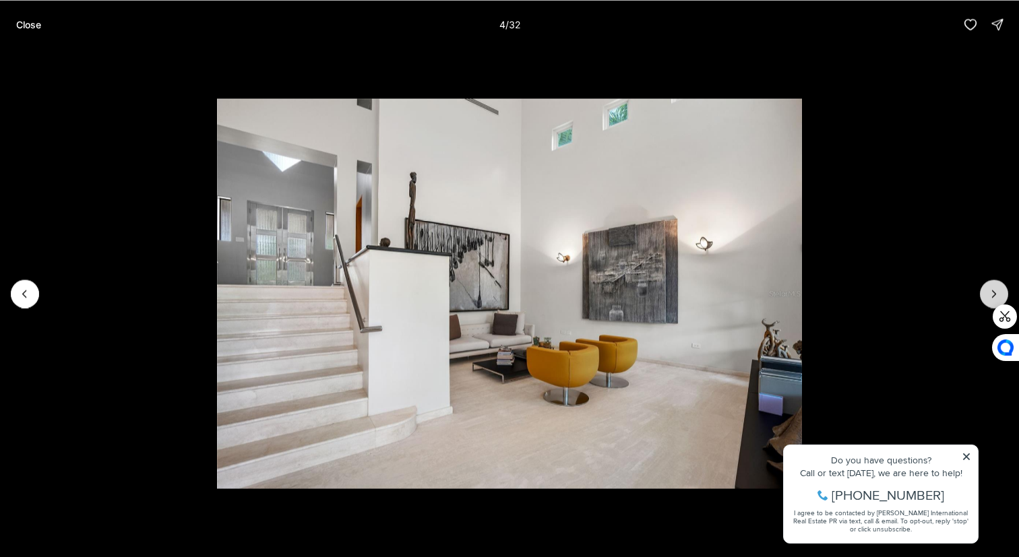
click at [985, 294] on button "Next slide" at bounding box center [994, 294] width 28 height 28
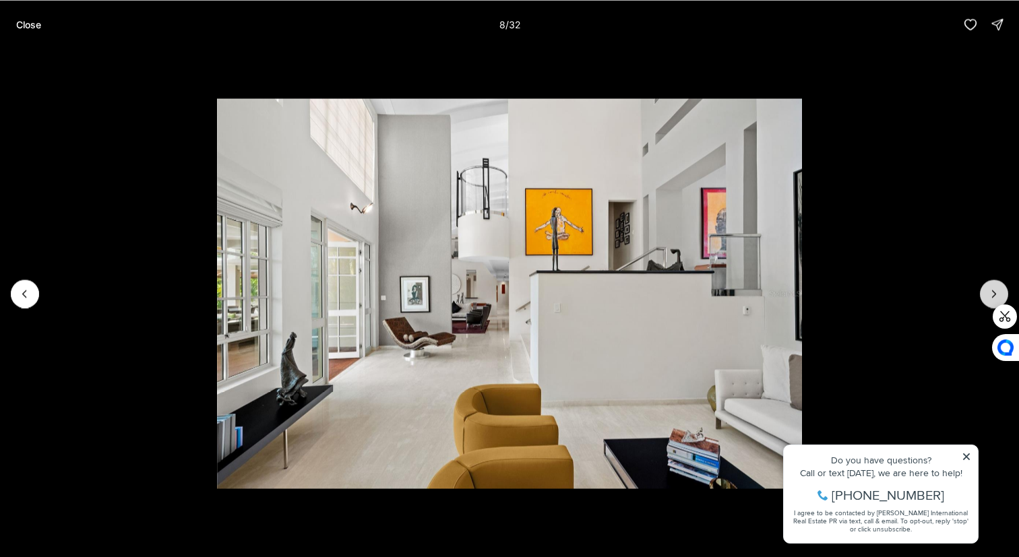
click at [985, 294] on button "Next slide" at bounding box center [994, 294] width 28 height 28
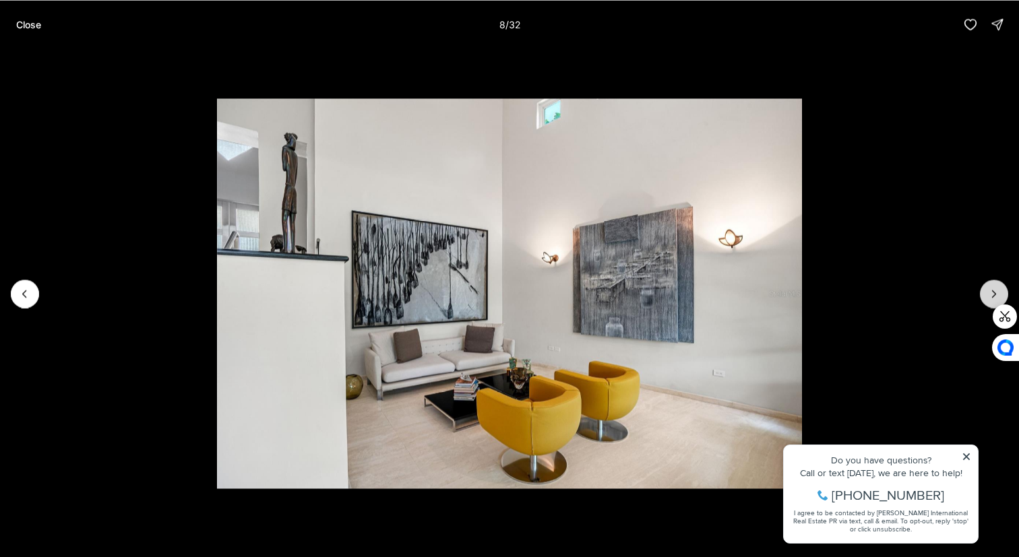
click at [985, 294] on button "Next slide" at bounding box center [994, 294] width 28 height 28
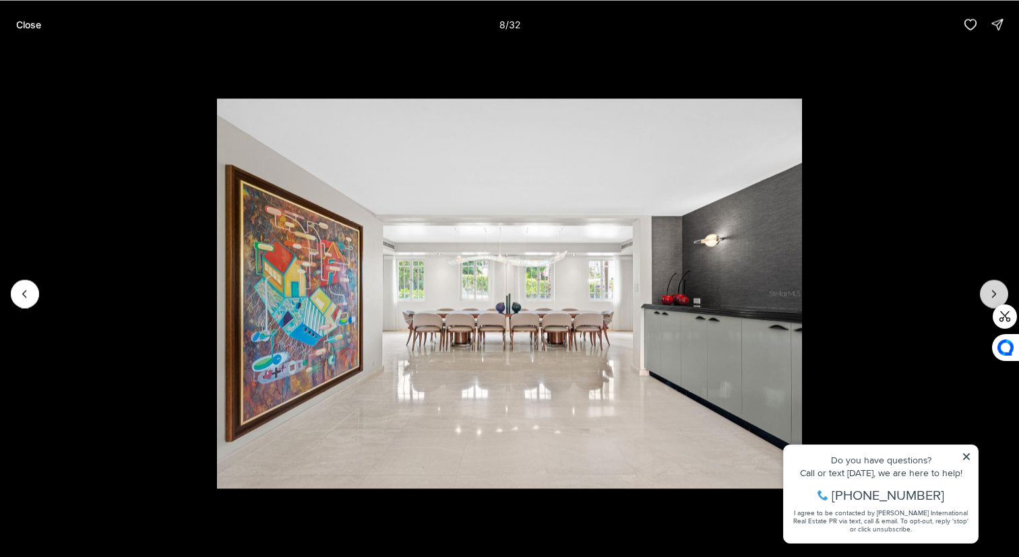
click at [985, 294] on button "Next slide" at bounding box center [994, 294] width 28 height 28
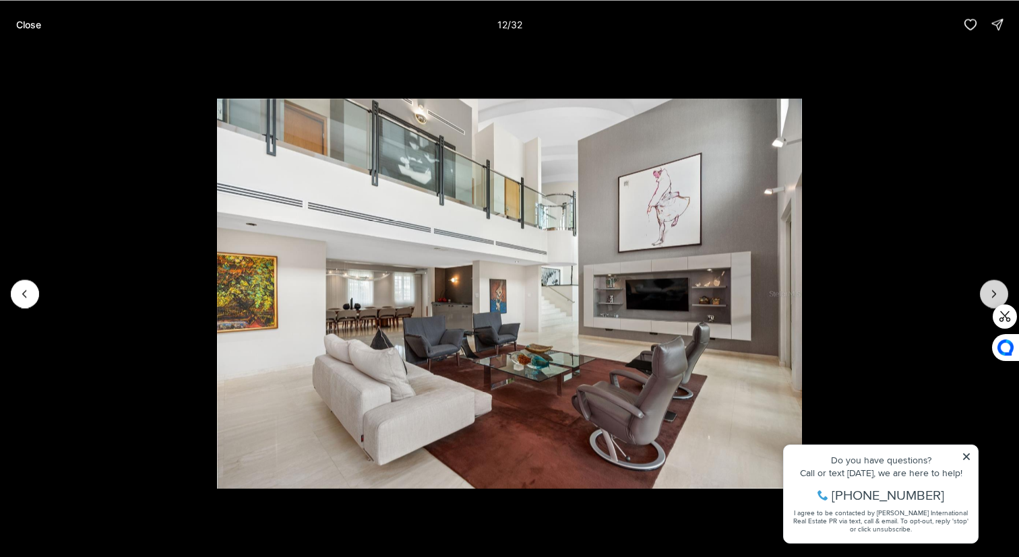
click at [985, 294] on button "Next slide" at bounding box center [994, 294] width 28 height 28
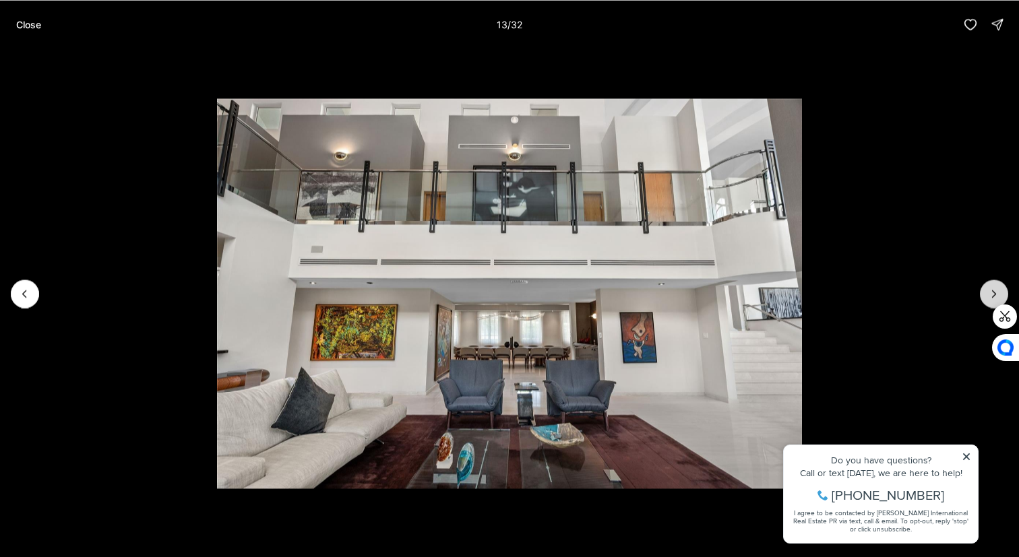
click at [985, 294] on button "Next slide" at bounding box center [994, 294] width 28 height 28
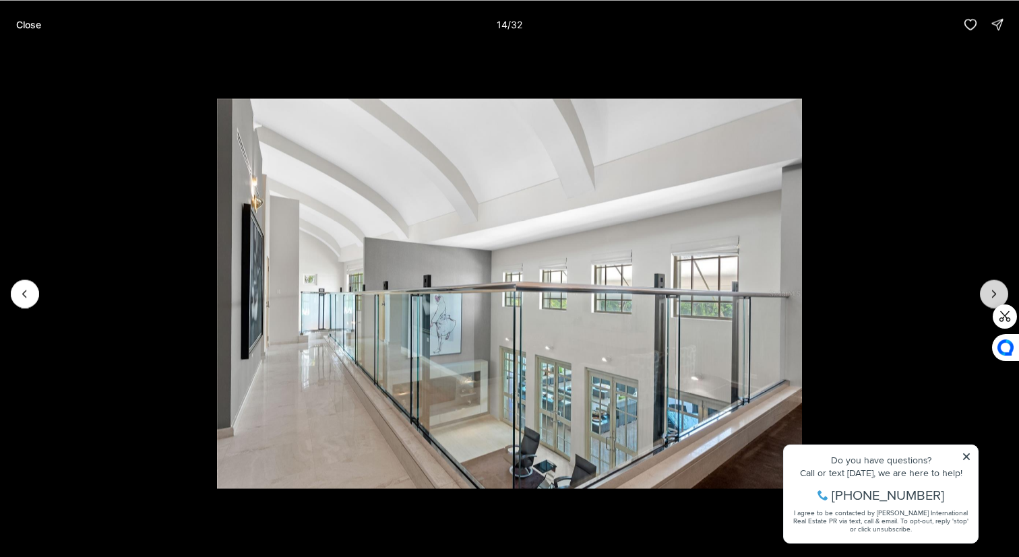
click at [985, 294] on button "Next slide" at bounding box center [994, 294] width 28 height 28
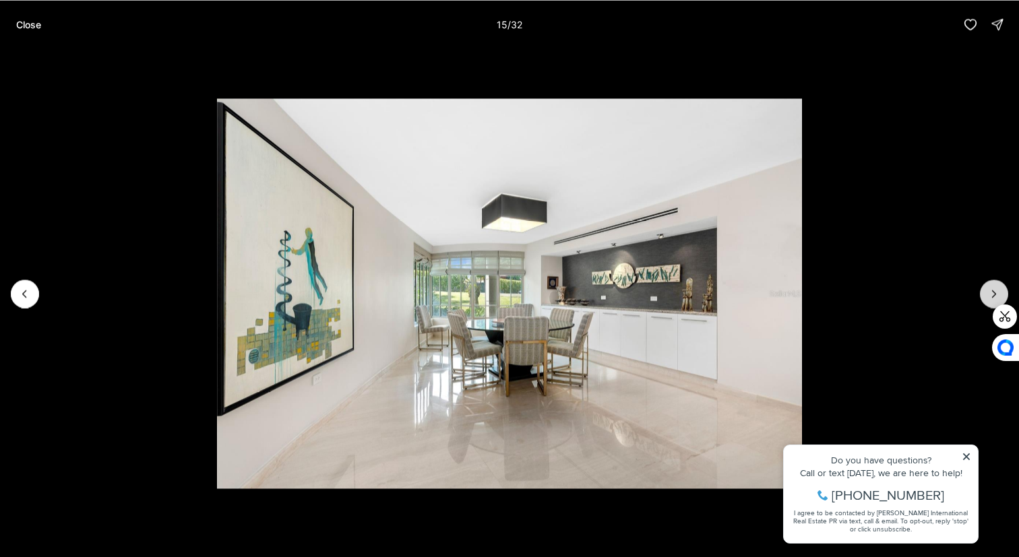
click at [985, 294] on button "Next slide" at bounding box center [994, 294] width 28 height 28
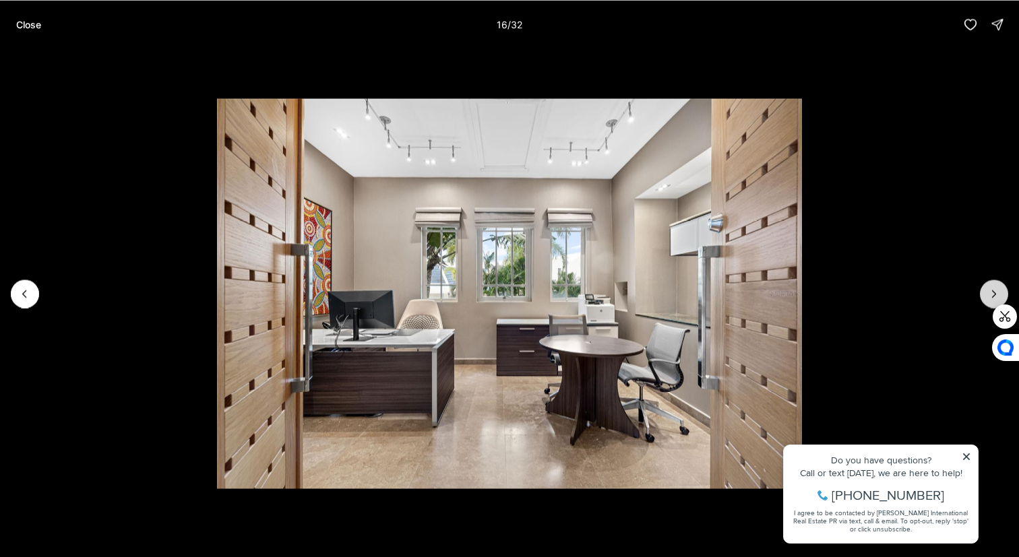
click at [985, 294] on button "Next slide" at bounding box center [994, 294] width 28 height 28
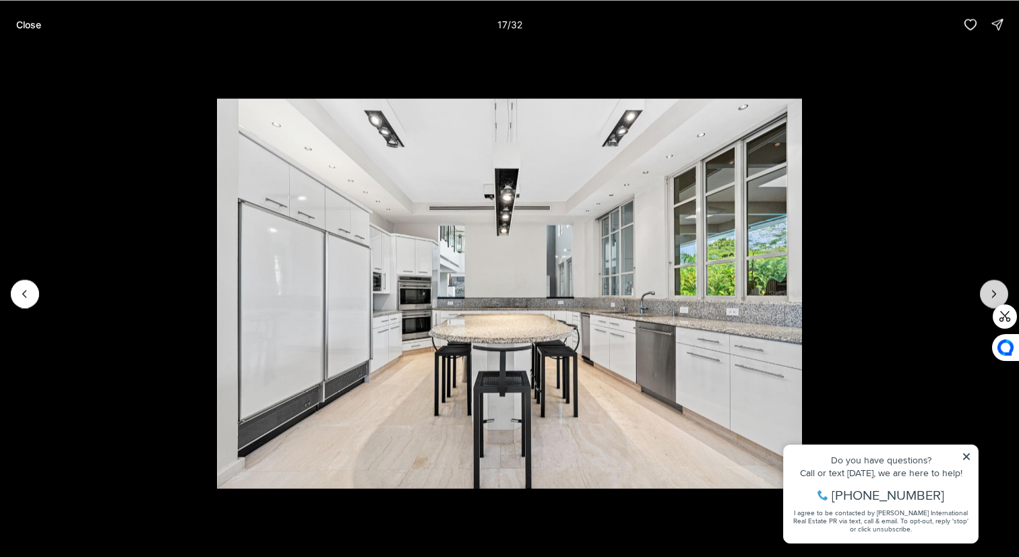
click at [985, 294] on button "Next slide" at bounding box center [994, 294] width 28 height 28
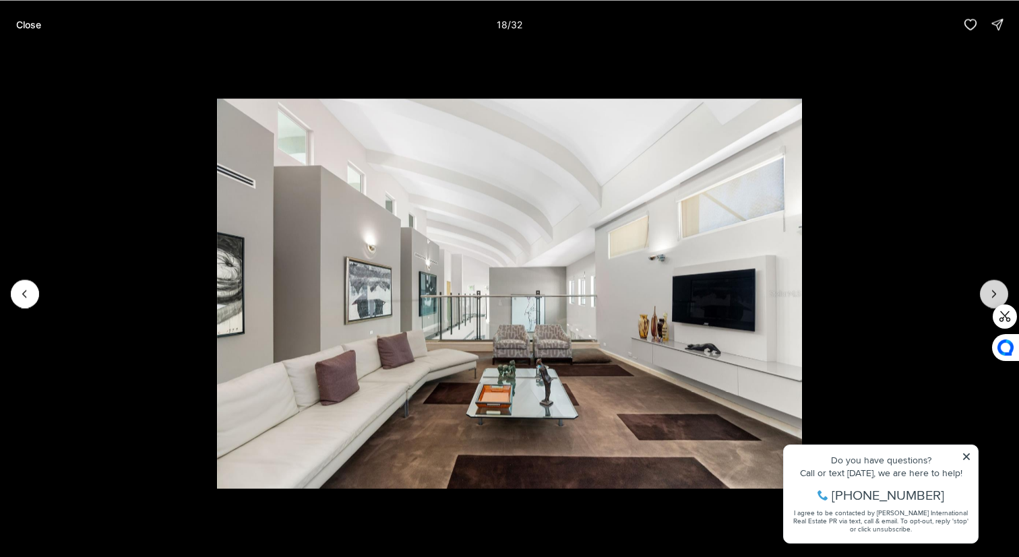
click at [985, 294] on button "Next slide" at bounding box center [994, 294] width 28 height 28
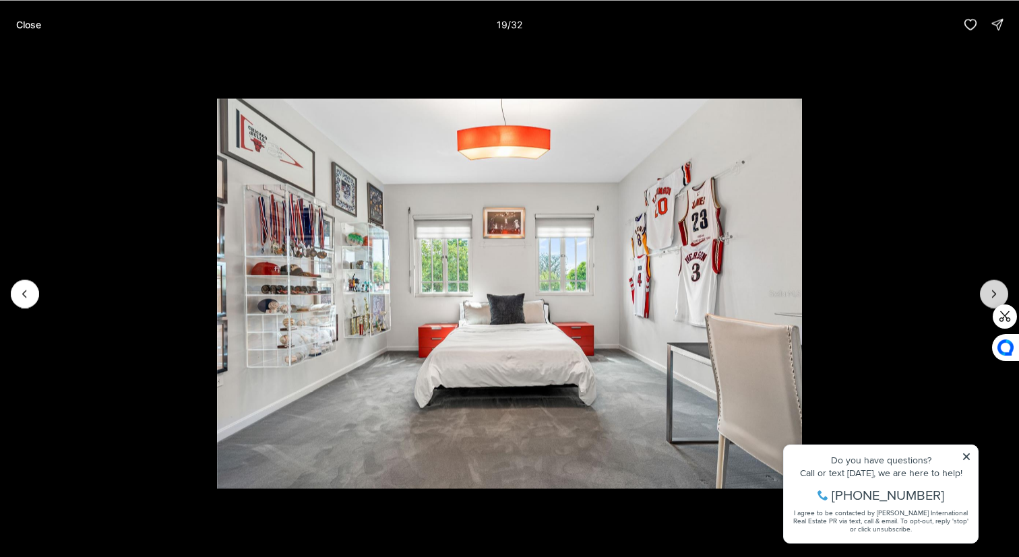
click at [985, 294] on button "Next slide" at bounding box center [994, 294] width 28 height 28
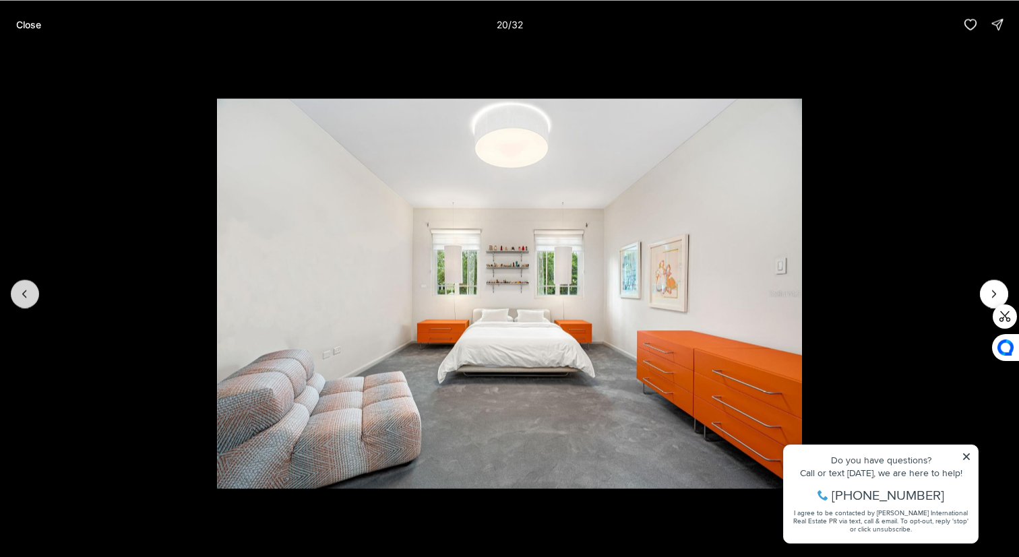
click at [23, 297] on icon "Previous slide" at bounding box center [24, 293] width 13 height 13
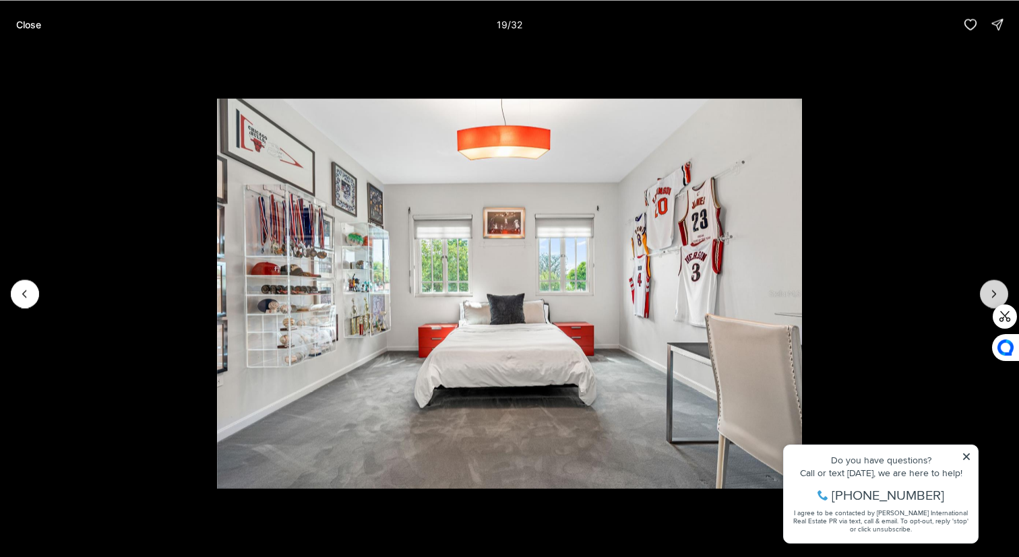
click at [997, 287] on icon "Next slide" at bounding box center [993, 293] width 13 height 13
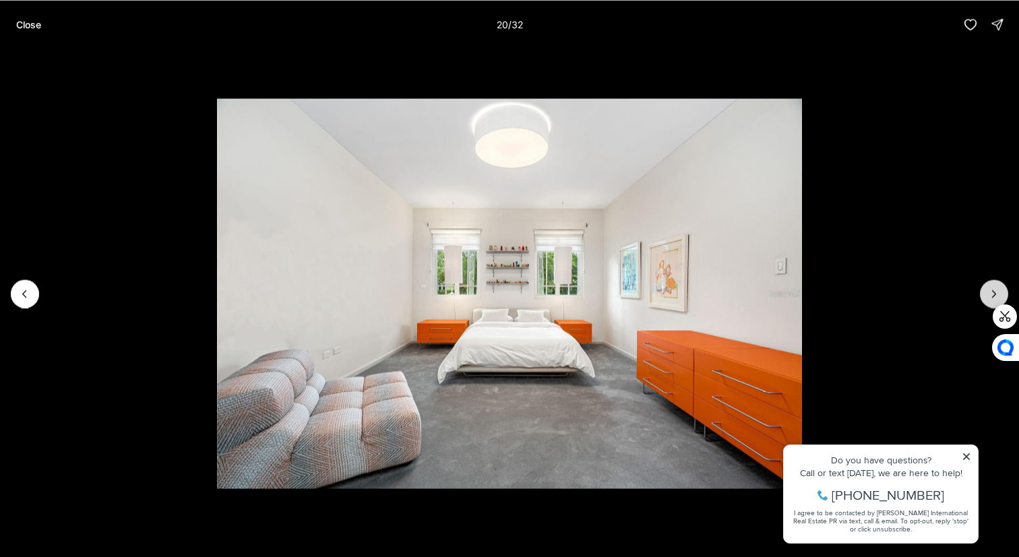
click at [997, 287] on icon "Next slide" at bounding box center [993, 293] width 13 height 13
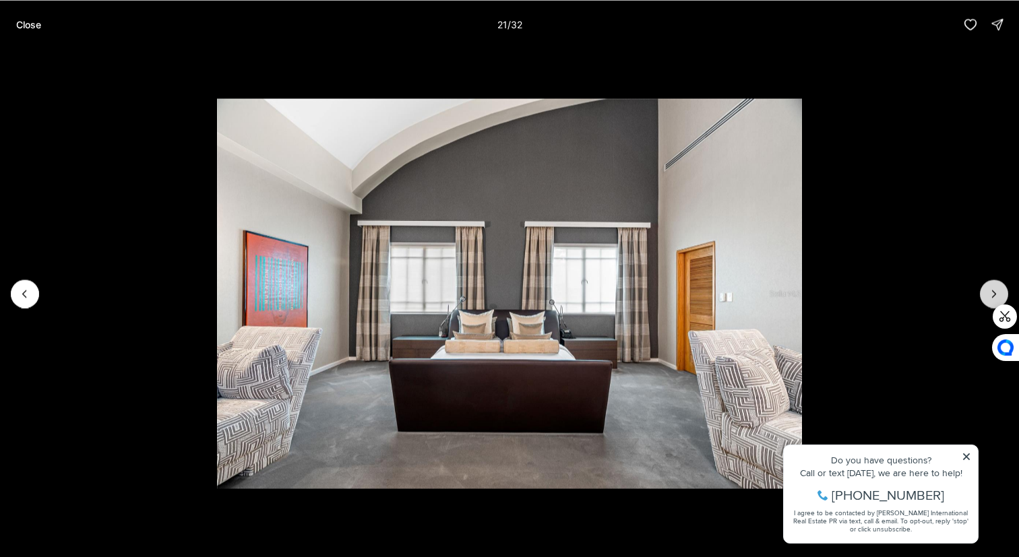
click at [997, 287] on icon "Next slide" at bounding box center [993, 293] width 13 height 13
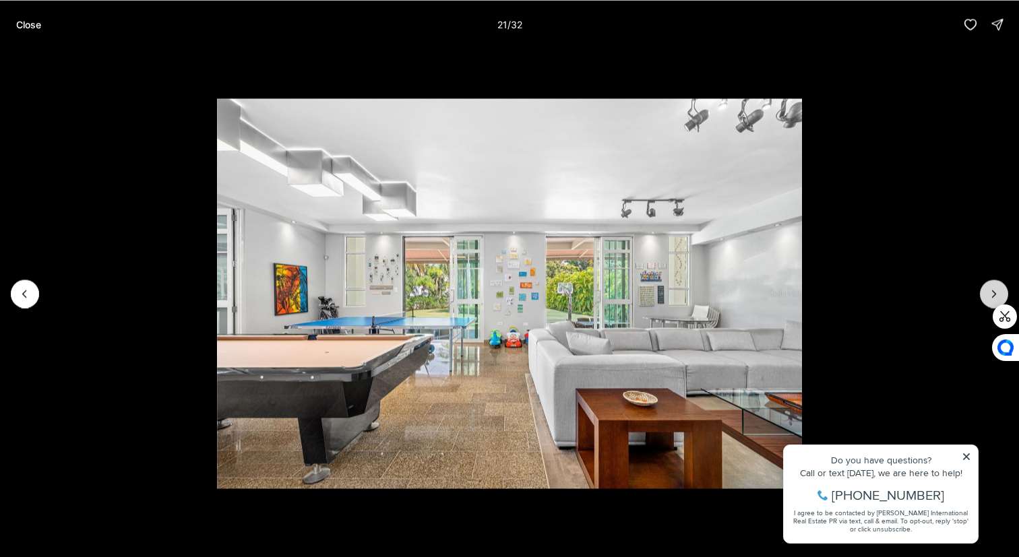
click at [997, 287] on icon "Next slide" at bounding box center [993, 293] width 13 height 13
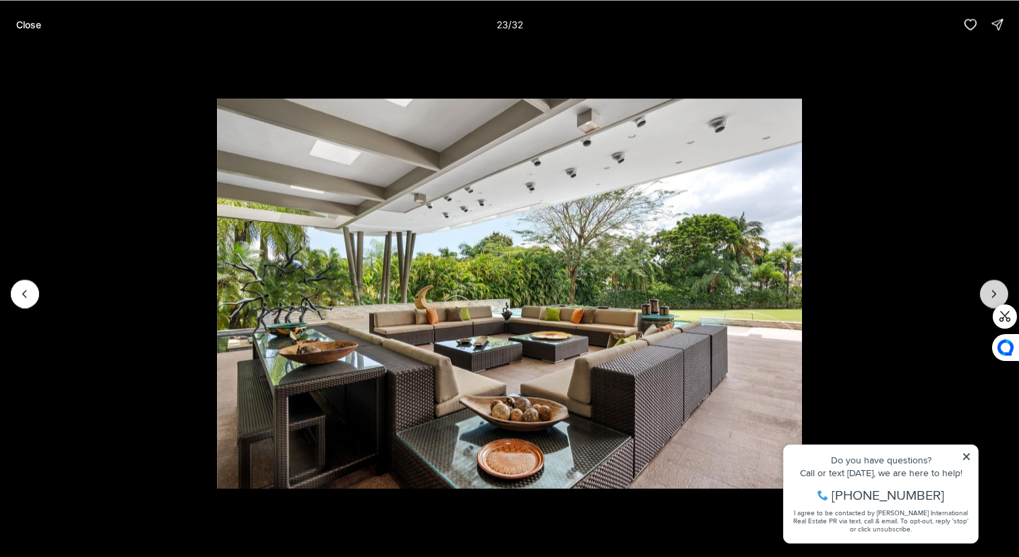
click at [997, 287] on icon "Next slide" at bounding box center [993, 293] width 13 height 13
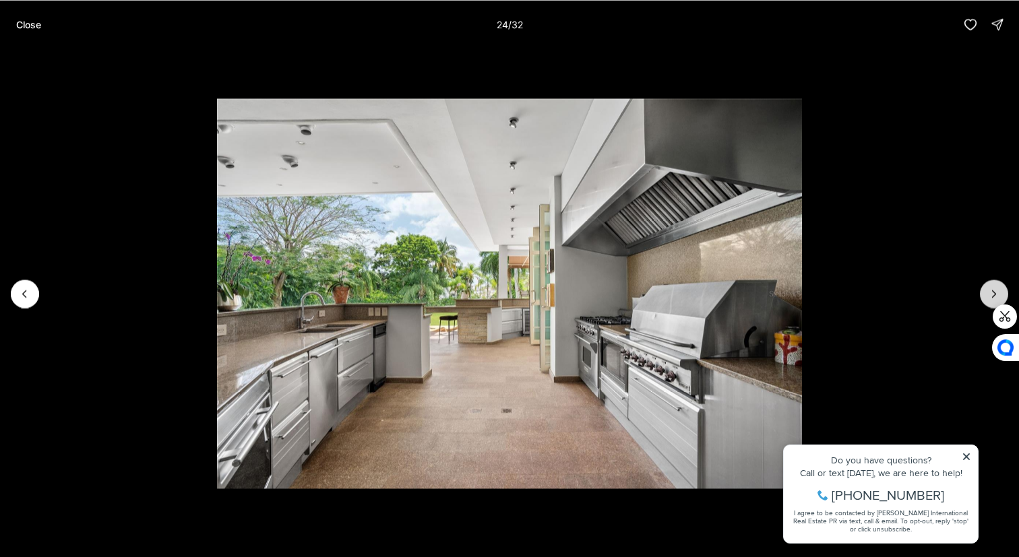
click at [997, 287] on icon "Next slide" at bounding box center [993, 293] width 13 height 13
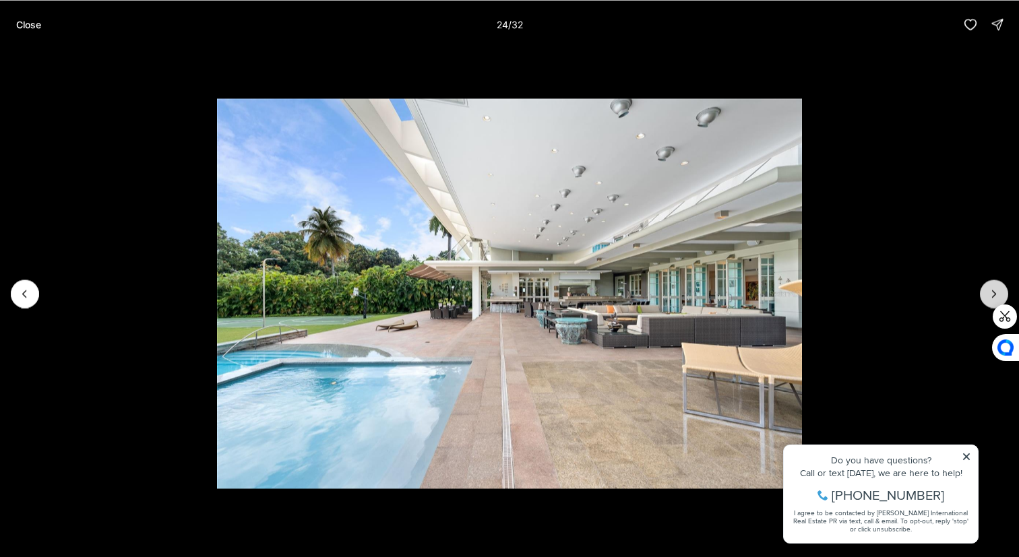
click at [997, 287] on icon "Next slide" at bounding box center [993, 293] width 13 height 13
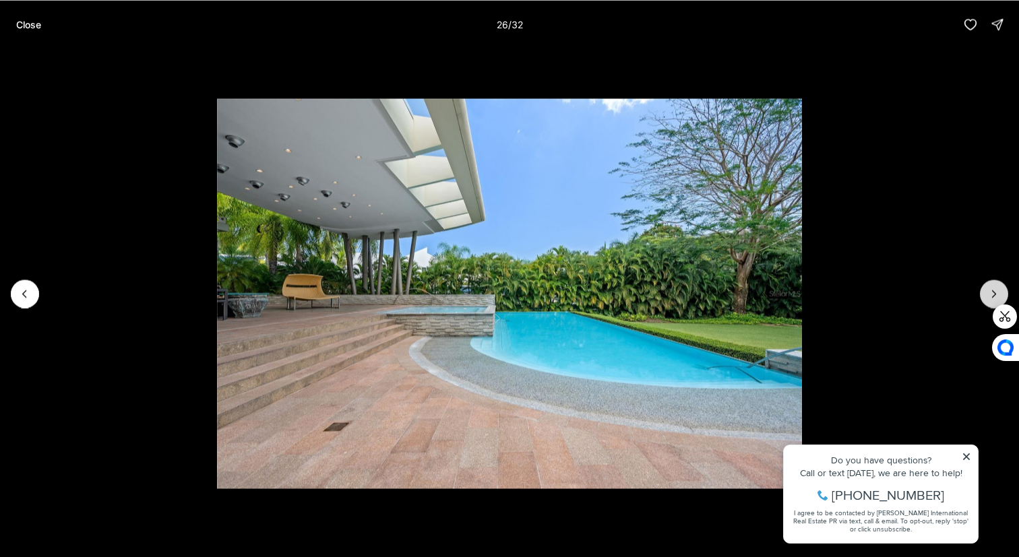
click at [997, 287] on icon "Next slide" at bounding box center [993, 293] width 13 height 13
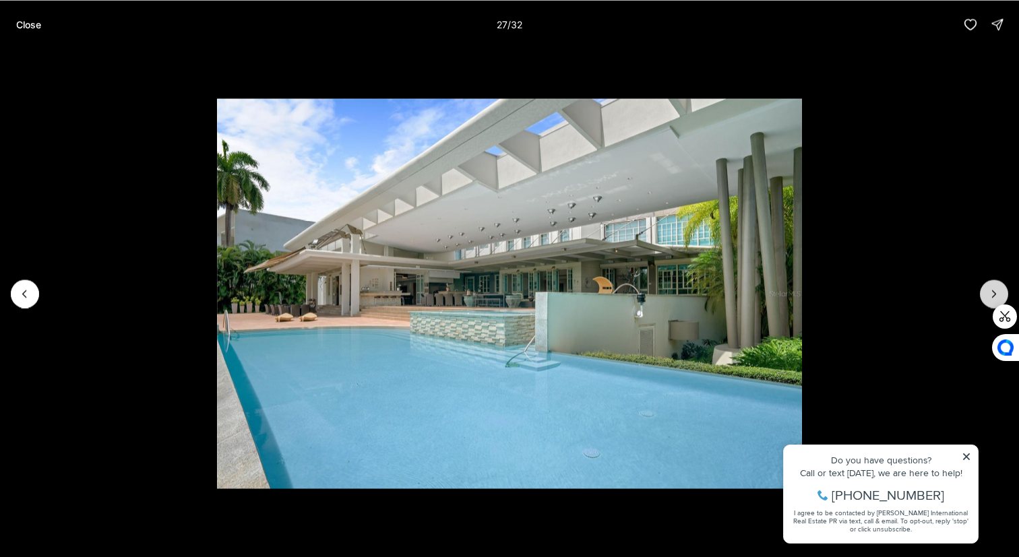
click at [997, 287] on icon "Next slide" at bounding box center [993, 293] width 13 height 13
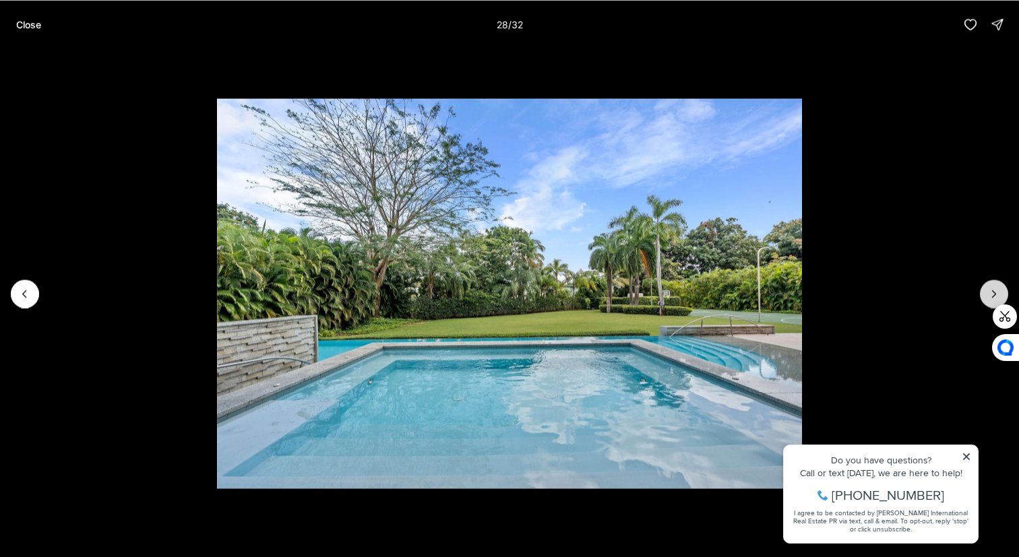
click at [997, 287] on icon "Next slide" at bounding box center [993, 293] width 13 height 13
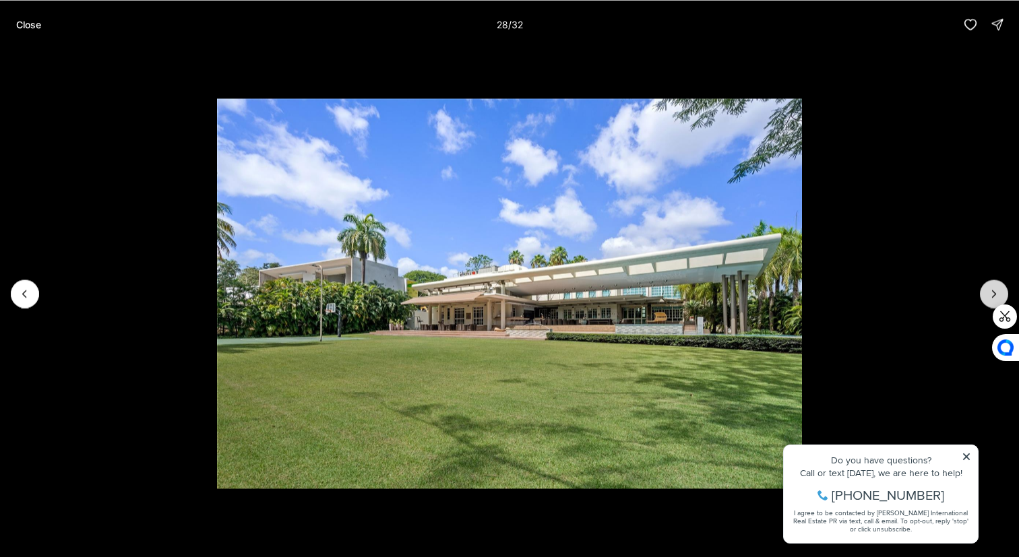
click at [997, 287] on icon "Next slide" at bounding box center [993, 293] width 13 height 13
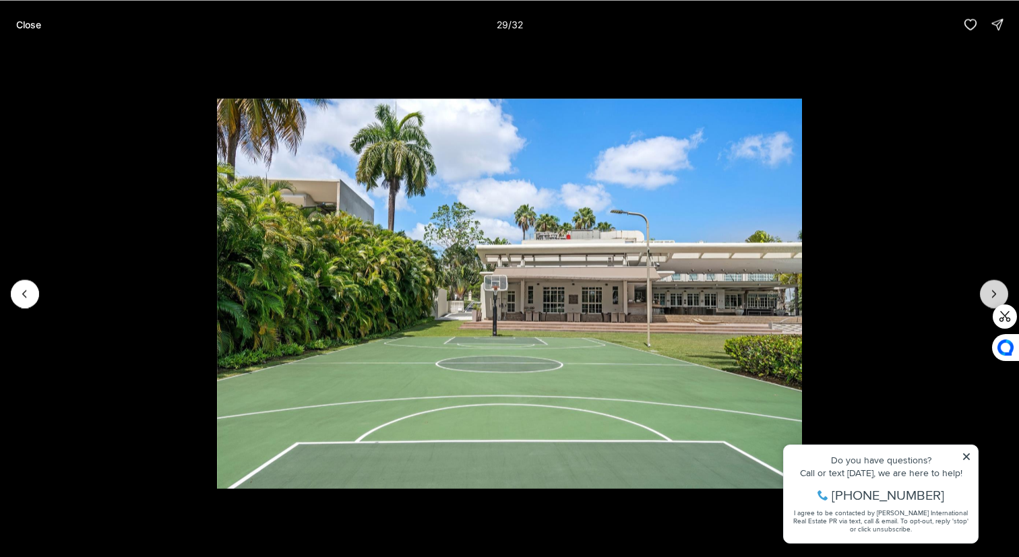
click at [997, 287] on icon "Next slide" at bounding box center [993, 293] width 13 height 13
